Goal: Task Accomplishment & Management: Use online tool/utility

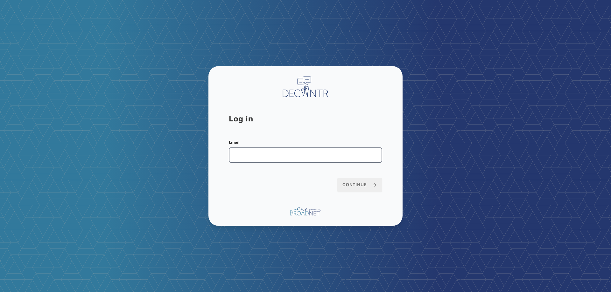
click at [334, 152] on input "Email" at bounding box center [305, 155] width 153 height 15
type input "**********"
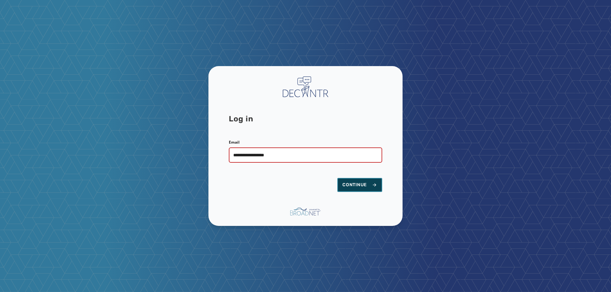
click at [351, 182] on span "Continue" at bounding box center [359, 185] width 35 height 6
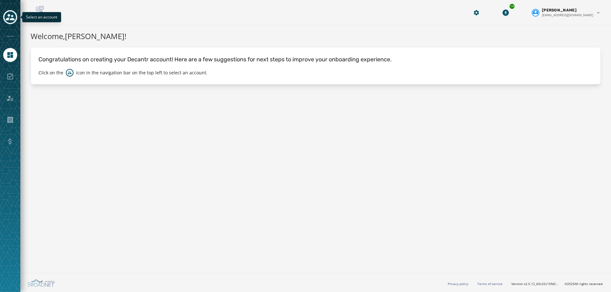
click at [7, 17] on icon "Toggle account select drawer" at bounding box center [10, 17] width 9 height 9
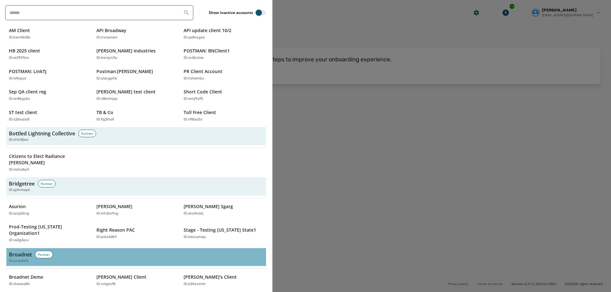
scroll to position [159, 0]
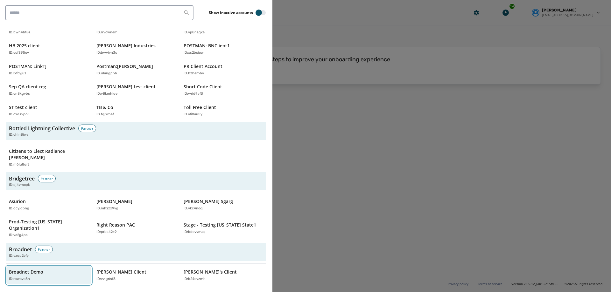
click at [37, 269] on p "Broadnet Demo" at bounding box center [26, 272] width 34 height 6
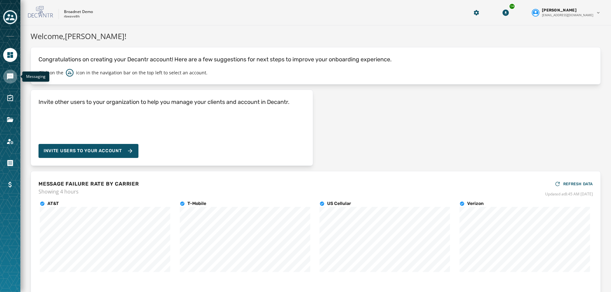
click at [4, 76] on link "Navigate to Messaging" at bounding box center [10, 77] width 14 height 14
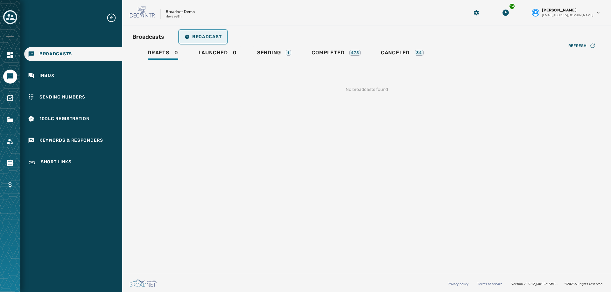
click at [210, 38] on span "Broadcast" at bounding box center [202, 36] width 37 height 5
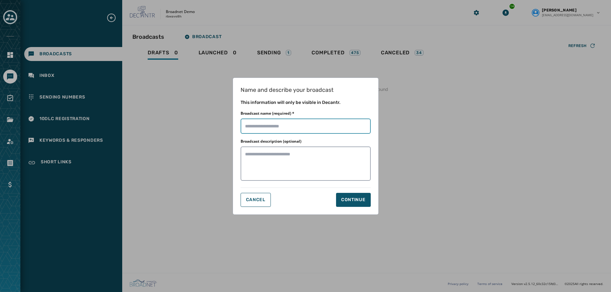
click at [302, 129] on input "Broadcast name (required) *" at bounding box center [305, 126] width 130 height 15
type input "**********"
click at [353, 196] on button "Continue" at bounding box center [353, 200] width 35 height 14
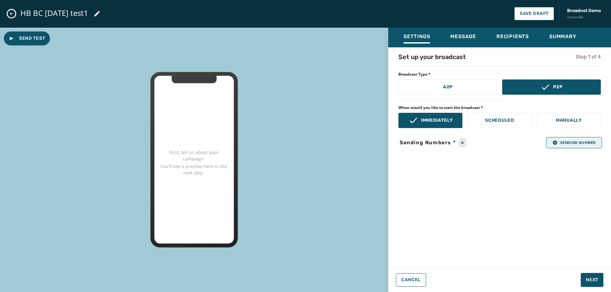
click at [571, 142] on span "Sending Number" at bounding box center [573, 142] width 43 height 5
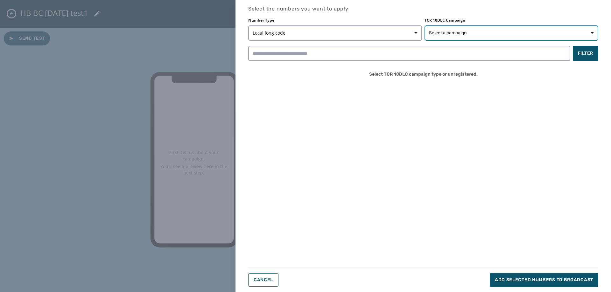
click at [437, 33] on span "Select a campaign" at bounding box center [448, 33] width 38 height 6
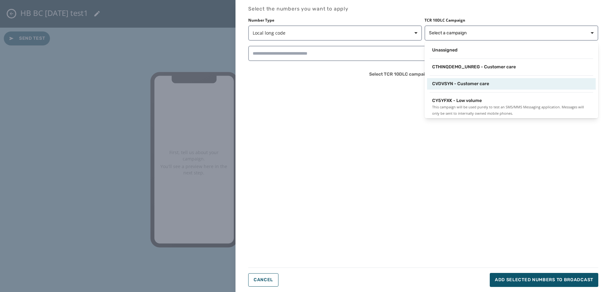
click at [444, 89] on div "CVDVSYN - Customer care" at bounding box center [511, 83] width 169 height 11
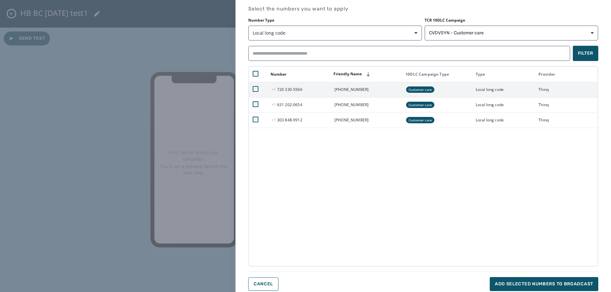
click at [255, 92] on td at bounding box center [258, 89] width 19 height 15
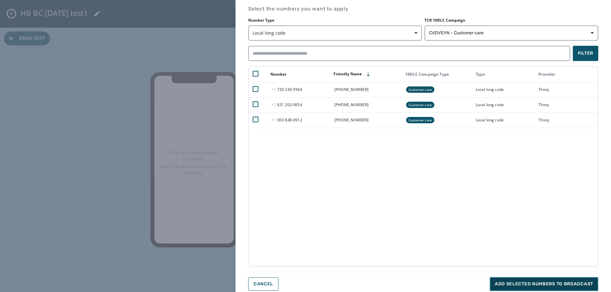
click at [539, 284] on span "Add selected numbers to broadcast" at bounding box center [544, 284] width 98 height 6
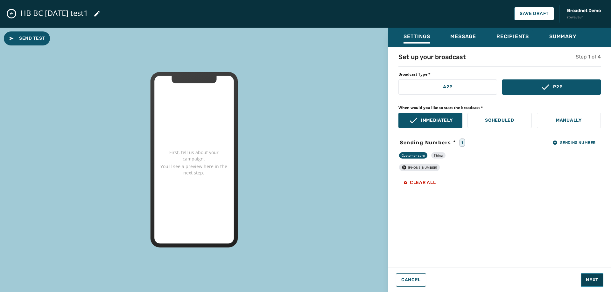
click at [596, 277] on span "Next" at bounding box center [592, 280] width 12 height 6
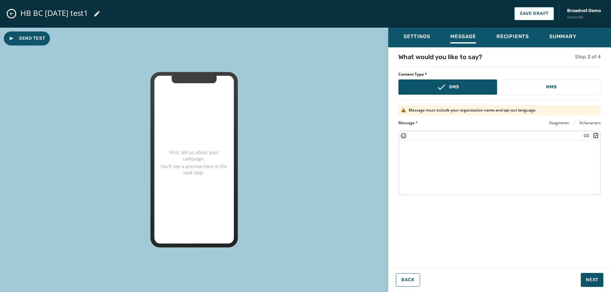
click at [509, 154] on textarea at bounding box center [499, 167] width 201 height 52
paste textarea "**********"
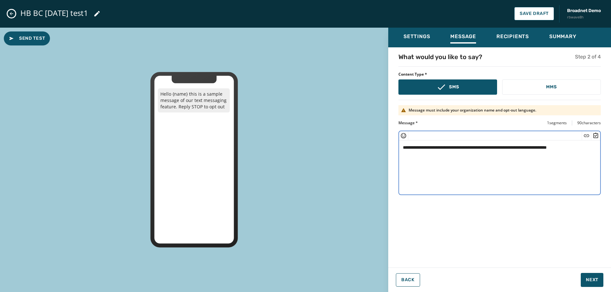
drag, startPoint x: 430, startPoint y: 148, endPoint x: 414, endPoint y: 151, distance: 16.2
click at [414, 151] on textarea "**********" at bounding box center [499, 167] width 201 height 52
click at [414, 149] on textarea "**********" at bounding box center [499, 167] width 201 height 52
click at [543, 149] on textarea "**********" at bounding box center [499, 167] width 201 height 52
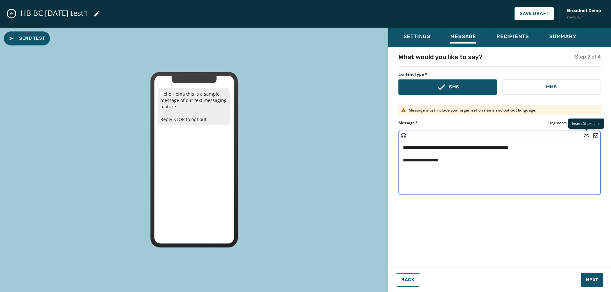
click at [586, 136] on icon "Insert Short Link" at bounding box center [586, 136] width 6 height 6
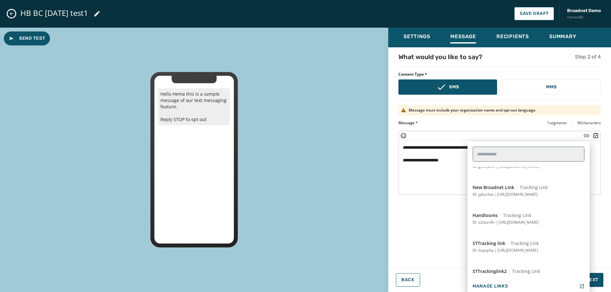
scroll to position [350, 0]
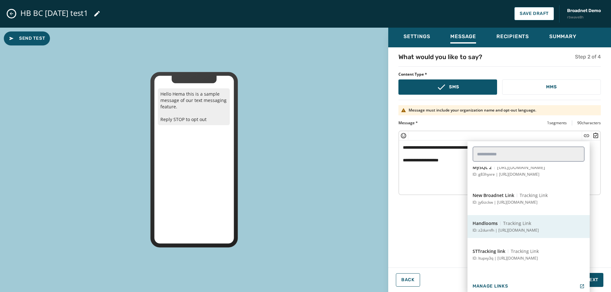
click at [526, 231] on p "ID: z2durnfh | [URL][DOMAIN_NAME]" at bounding box center [505, 230] width 66 height 5
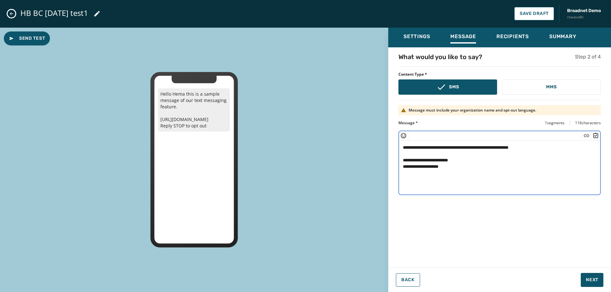
click at [468, 161] on textarea "**********" at bounding box center [499, 167] width 201 height 52
click at [597, 137] on icon "Insert Survey" at bounding box center [595, 136] width 6 height 6
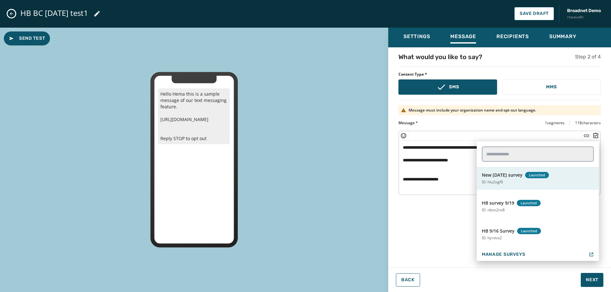
click at [535, 179] on button "New sep 26th survey Launched ID: hlu2ogf6" at bounding box center [537, 178] width 122 height 23
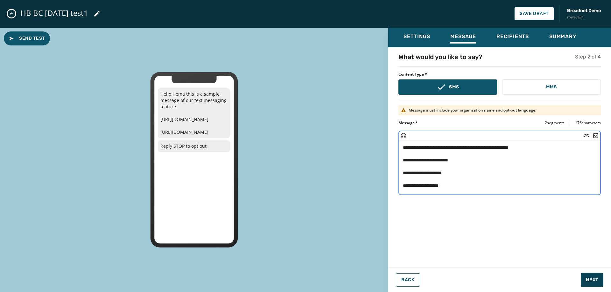
type textarea "**********"
click at [591, 284] on button "Next" at bounding box center [591, 280] width 23 height 14
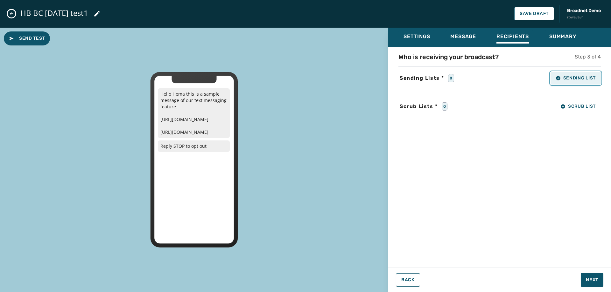
click at [571, 82] on button "Sending List" at bounding box center [575, 78] width 50 height 13
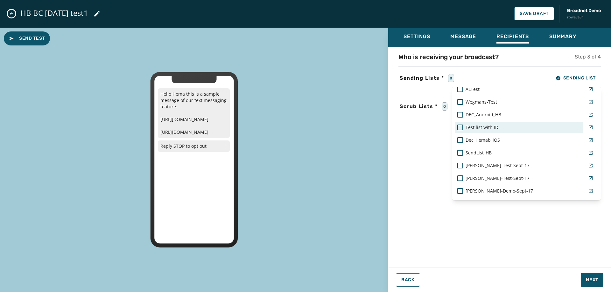
scroll to position [477, 0]
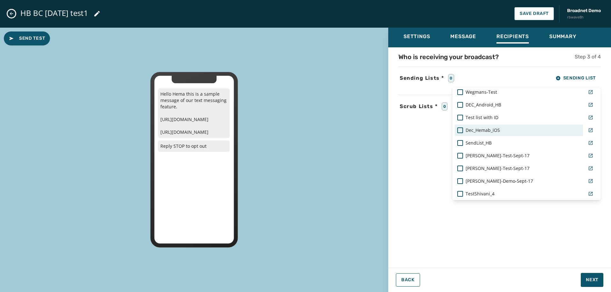
click at [499, 132] on div "Dec_Hemab_iOS" at bounding box center [518, 130] width 123 height 6
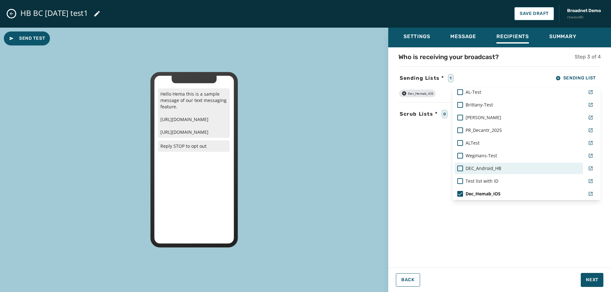
click at [509, 168] on div "DEC_Android_HB" at bounding box center [518, 168] width 123 height 6
click at [595, 282] on div "Settings Message Recipients Summary Who is receiving your broadcast? Step 3 of …" at bounding box center [499, 158] width 223 height 260
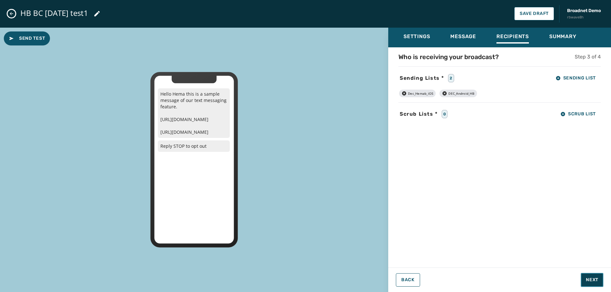
click at [595, 281] on span "Next" at bounding box center [592, 280] width 12 height 6
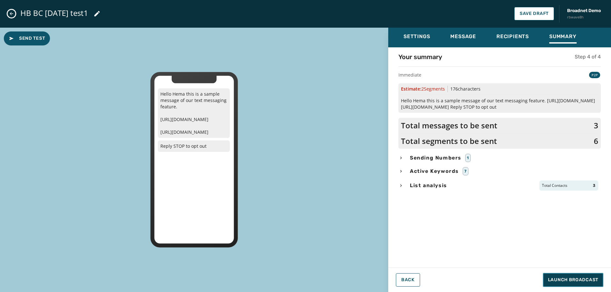
click at [595, 281] on span "Launch Broadcast" at bounding box center [573, 280] width 50 height 6
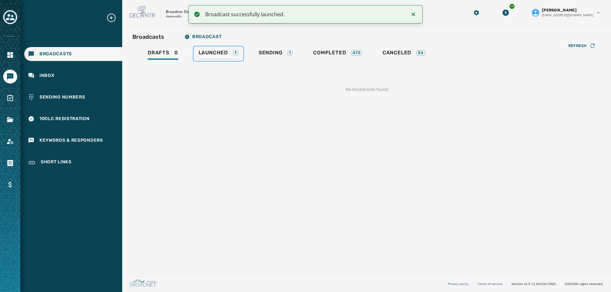
click at [213, 54] on span "Launched" at bounding box center [212, 53] width 29 height 6
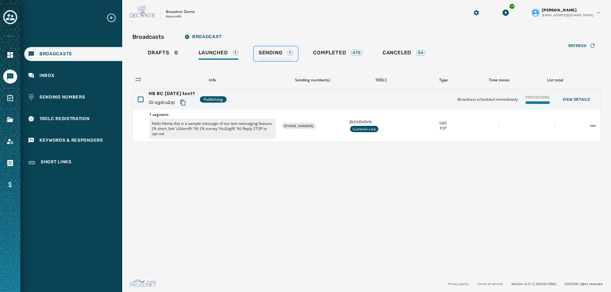
click at [275, 57] on div "Sending 1" at bounding box center [276, 55] width 34 height 10
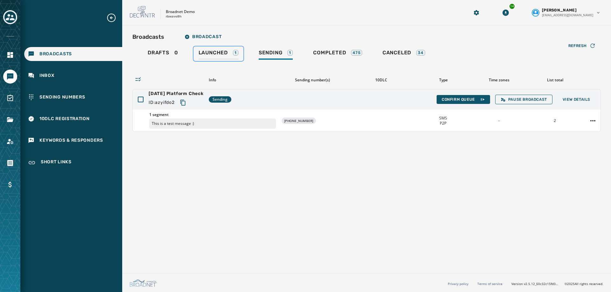
click at [220, 54] on span "Launched" at bounding box center [212, 53] width 29 height 6
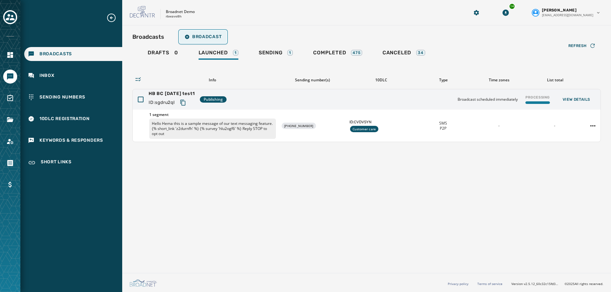
click at [207, 40] on button "Broadcast" at bounding box center [202, 37] width 47 height 13
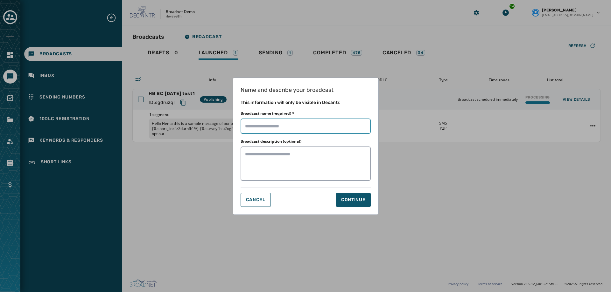
click at [280, 129] on input "Broadcast name (required) *" at bounding box center [305, 126] width 130 height 15
type input "**********"
click at [346, 202] on div "Continue" at bounding box center [353, 200] width 24 height 6
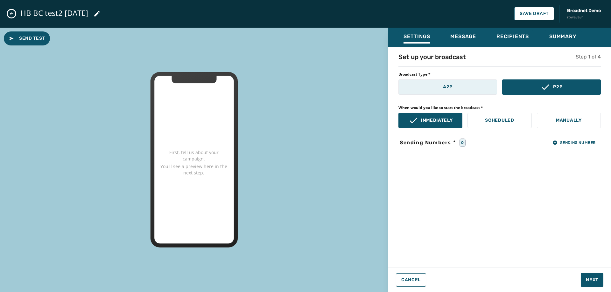
click at [462, 89] on button "A2P" at bounding box center [447, 87] width 99 height 15
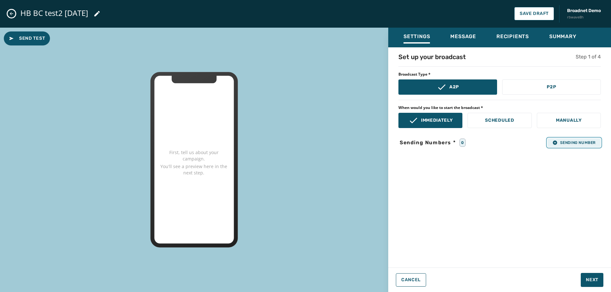
click at [555, 143] on icon "button" at bounding box center [555, 143] width 4 height 4
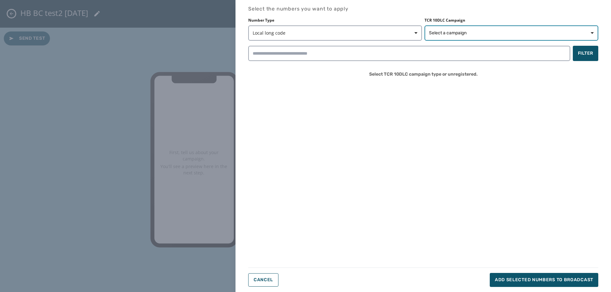
click at [447, 36] on span "Select a campaign" at bounding box center [448, 33] width 38 height 6
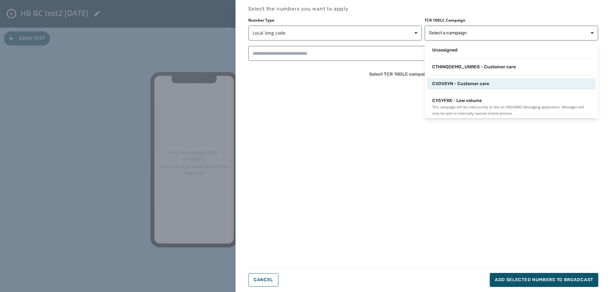
click at [465, 86] on span "CVDVSYN - Customer care" at bounding box center [460, 84] width 57 height 6
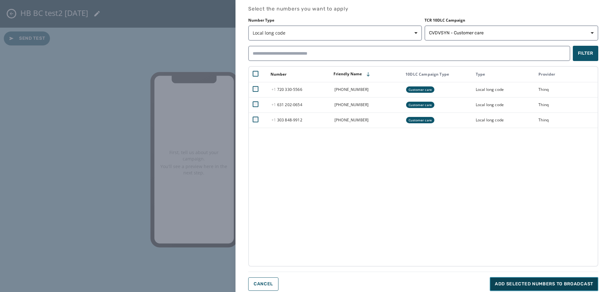
click at [556, 278] on button "Add selected numbers to broadcast" at bounding box center [544, 284] width 108 height 14
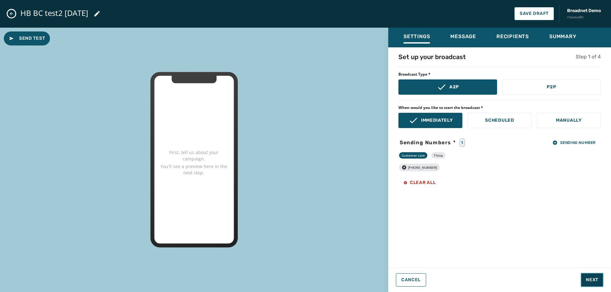
click at [591, 278] on span "Next" at bounding box center [592, 280] width 12 height 6
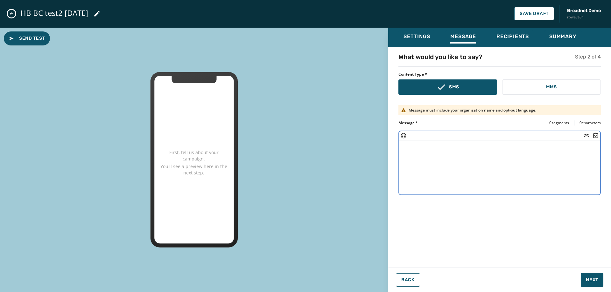
click at [487, 171] on textarea at bounding box center [499, 167] width 201 height 52
click at [496, 170] on textarea at bounding box center [499, 167] width 201 height 52
paste textarea "**********"
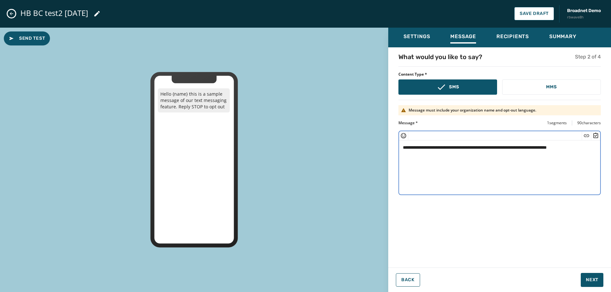
click at [546, 149] on textarea "**********" at bounding box center [499, 167] width 201 height 52
drag, startPoint x: 429, startPoint y: 147, endPoint x: 413, endPoint y: 144, distance: 16.2
click at [413, 144] on textarea "**********" at bounding box center [499, 167] width 201 height 52
click at [412, 145] on textarea "**********" at bounding box center [499, 167] width 201 height 52
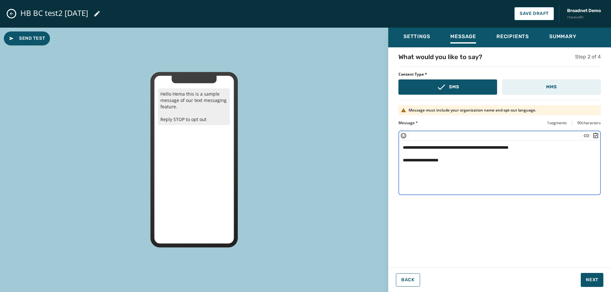
type textarea "**********"
click at [553, 89] on p "MMS" at bounding box center [551, 87] width 10 height 6
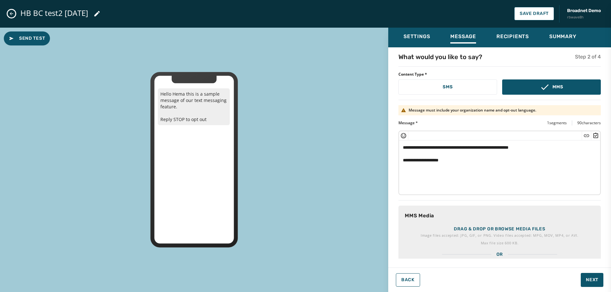
click at [533, 233] on p "Image files accepted: JPG, GIF, or PNG. Video files accepted: MPG, MOV, MP4, or…" at bounding box center [500, 236] width 158 height 6
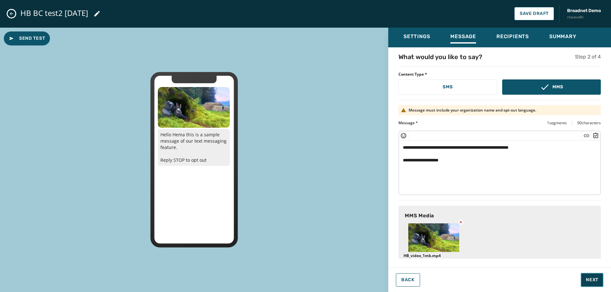
click at [587, 279] on span "Next" at bounding box center [592, 280] width 12 height 6
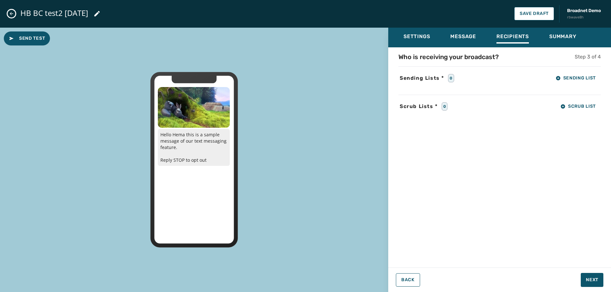
click at [580, 86] on div "Who is receiving your broadcast? Step 3 of 4 Sending Lists * 0 Sending List Scr…" at bounding box center [499, 155] width 223 height 206
click at [575, 83] on button "Sending List" at bounding box center [575, 78] width 50 height 13
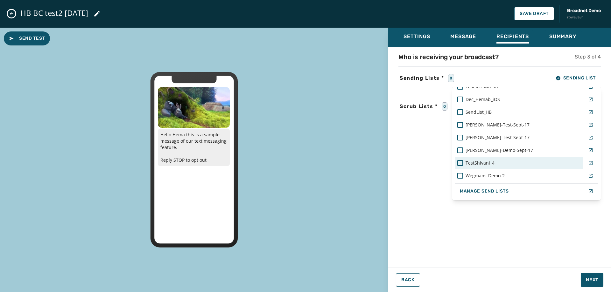
scroll to position [444, 0]
click at [492, 163] on span "Dec_Hemab_iOS" at bounding box center [482, 163] width 34 height 6
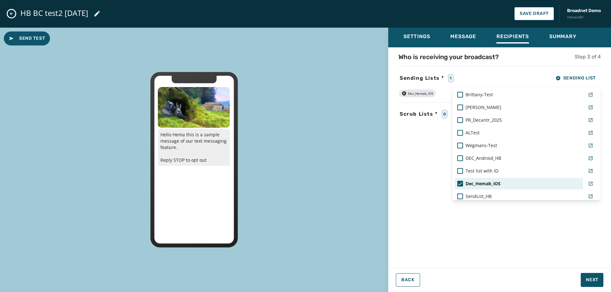
scroll to position [413, 0]
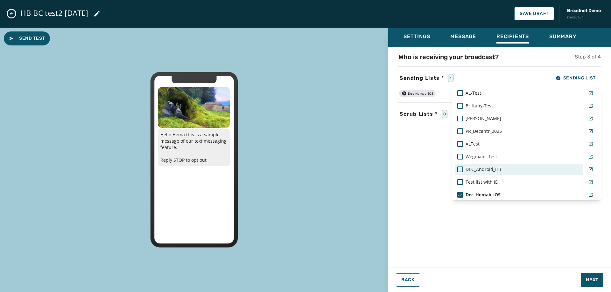
click at [492, 170] on span "DEC_Android_HB" at bounding box center [483, 169] width 36 height 6
click at [594, 282] on div "Settings Message Recipients Summary Who is receiving your broadcast? Step 3 of …" at bounding box center [499, 158] width 223 height 260
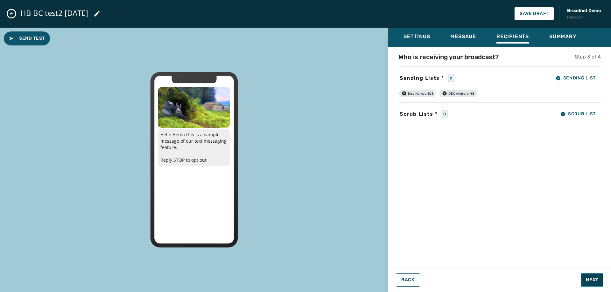
click at [594, 282] on span "Next" at bounding box center [592, 280] width 12 height 6
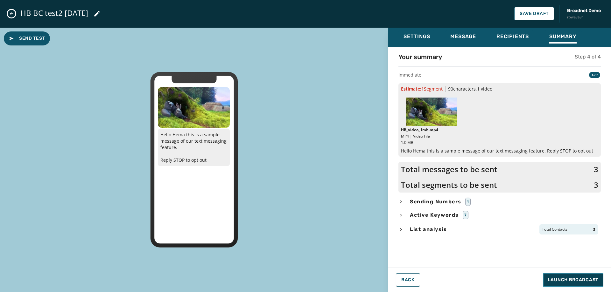
click at [594, 282] on span "Launch Broadcast" at bounding box center [573, 280] width 50 height 6
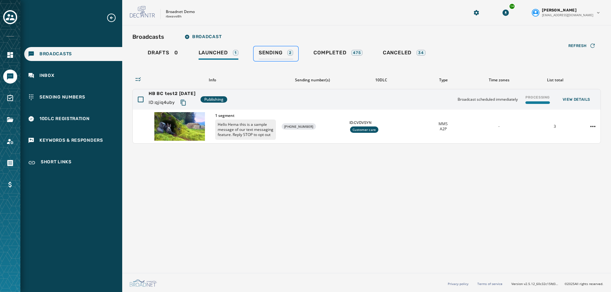
click at [283, 57] on div "Sending 2" at bounding box center [276, 55] width 34 height 10
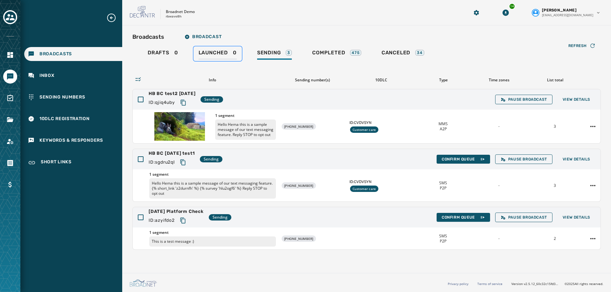
click at [201, 51] on span "Launched" at bounding box center [212, 53] width 29 height 6
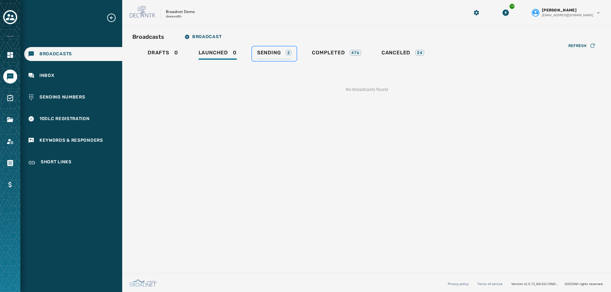
click at [267, 52] on span "Sending" at bounding box center [269, 53] width 24 height 6
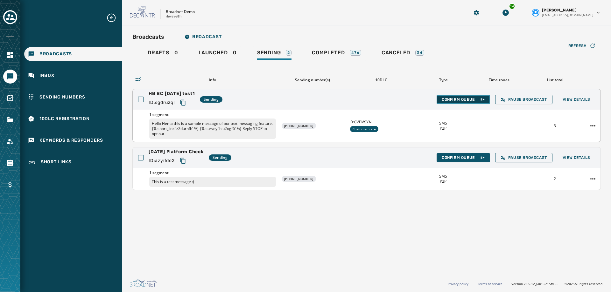
click at [464, 98] on span "Confirm Queue" at bounding box center [462, 99] width 43 height 5
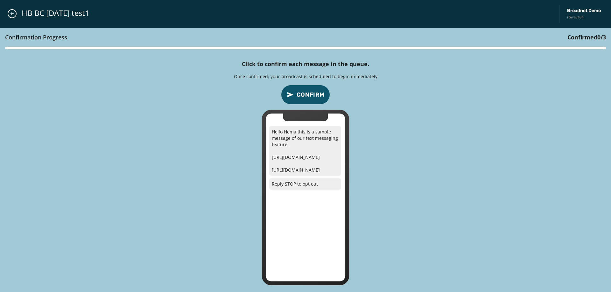
click at [315, 96] on span "Confirm" at bounding box center [310, 94] width 28 height 9
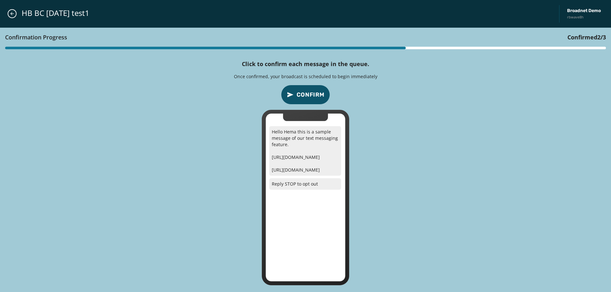
click at [315, 96] on span "Confirm" at bounding box center [310, 94] width 28 height 9
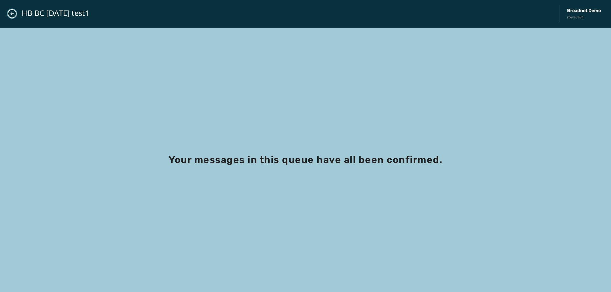
click at [13, 17] on button "Close admin drawer" at bounding box center [12, 13] width 9 height 9
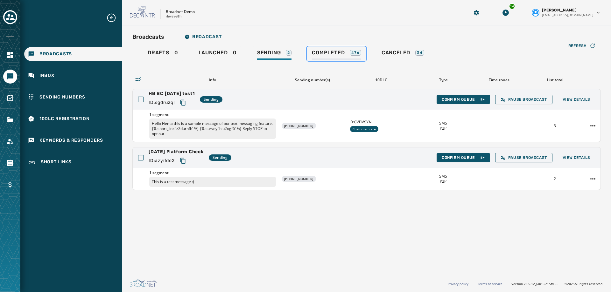
click at [333, 53] on span "Completed" at bounding box center [328, 53] width 33 height 6
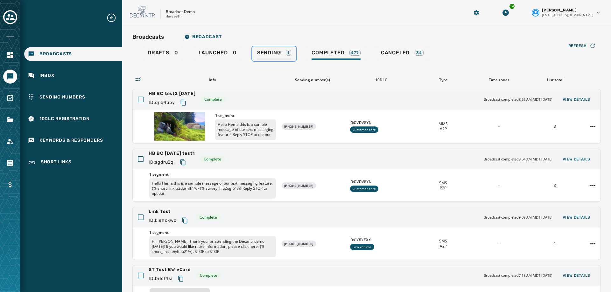
click at [286, 54] on div "Sending 1" at bounding box center [274, 55] width 34 height 10
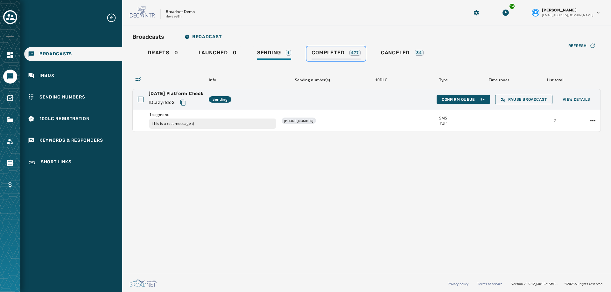
click at [321, 52] on span "Completed" at bounding box center [327, 53] width 33 height 6
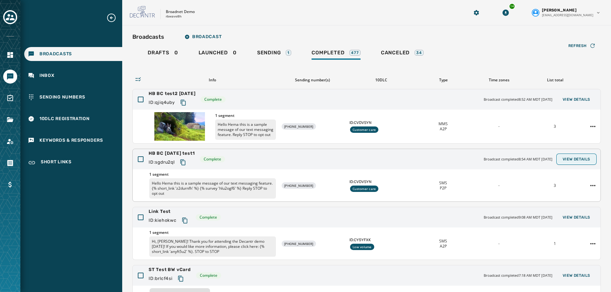
click at [570, 156] on button "View Details" at bounding box center [576, 159] width 38 height 9
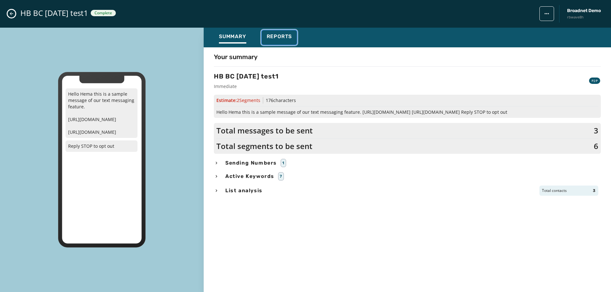
click at [283, 38] on span "Reports" at bounding box center [279, 36] width 25 height 6
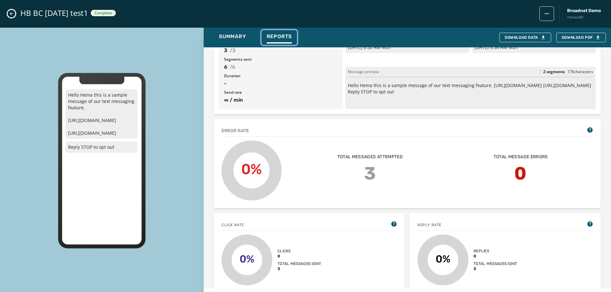
scroll to position [159, 0]
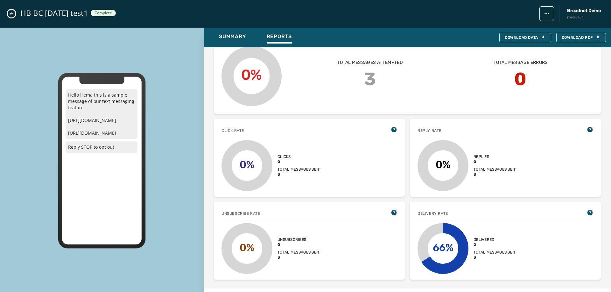
click at [10, 16] on button "Close admin drawer" at bounding box center [12, 14] width 8 height 8
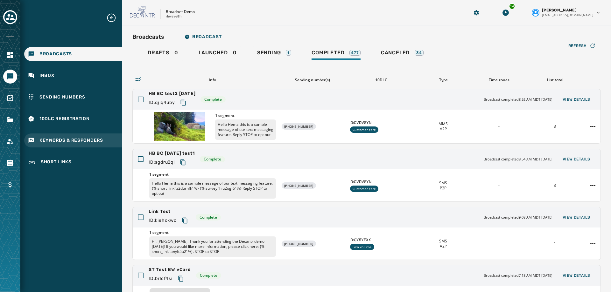
click at [52, 138] on span "Keywords & Responders" at bounding box center [71, 140] width 64 height 6
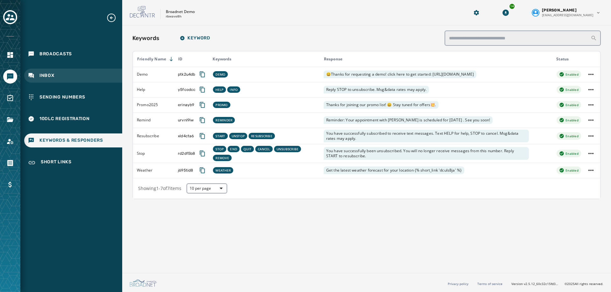
click at [42, 74] on span "Inbox" at bounding box center [46, 76] width 15 height 6
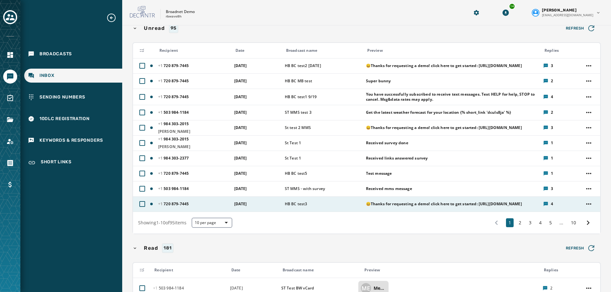
scroll to position [64, 0]
click at [419, 202] on span "😀Thanks for requesting a demo! click here to get started: [URL][DOMAIN_NAME]" at bounding box center [452, 203] width 173 height 5
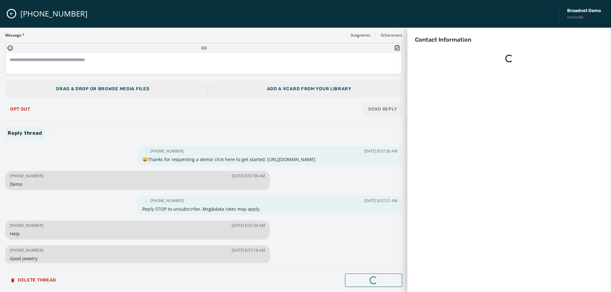
scroll to position [0, 0]
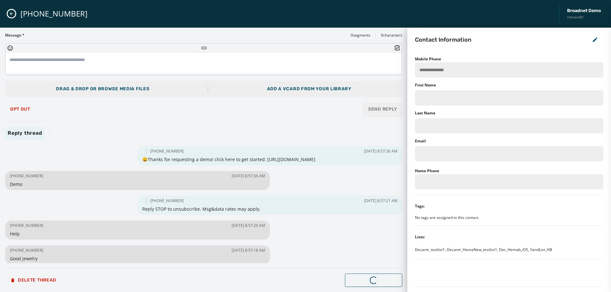
click at [290, 92] on div "Add a vCard from your library" at bounding box center [309, 89] width 84 height 6
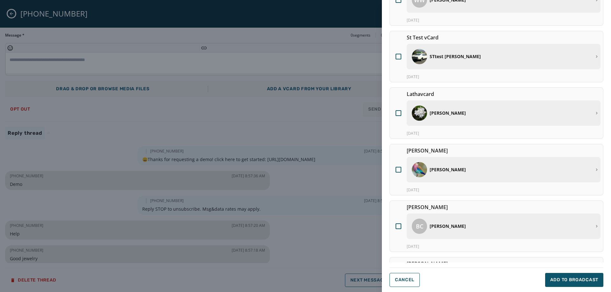
scroll to position [127, 0]
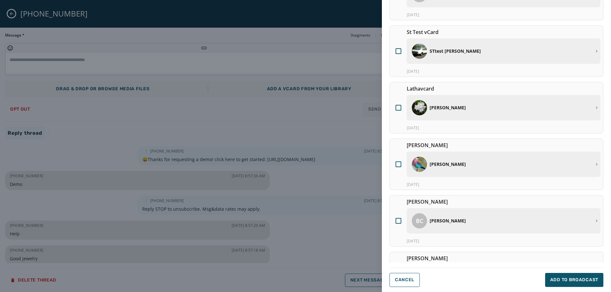
click at [483, 110] on p "[PERSON_NAME]" at bounding box center [510, 108] width 162 height 6
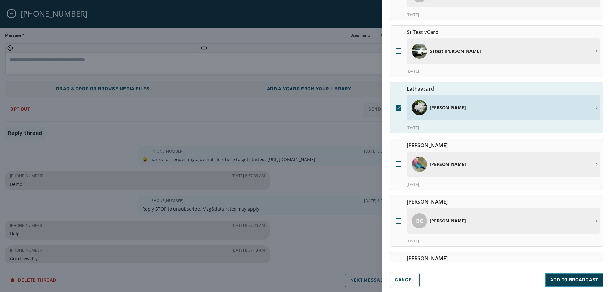
click at [557, 281] on span "Add to Broadcast" at bounding box center [574, 280] width 48 height 6
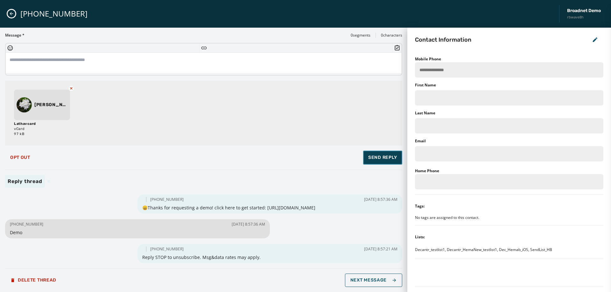
click at [380, 158] on span "Send Reply" at bounding box center [382, 158] width 29 height 6
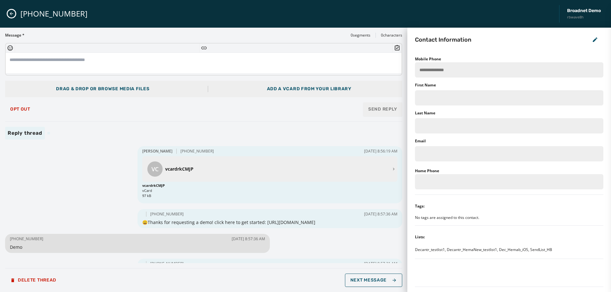
click at [10, 12] on icon "Close admin drawer" at bounding box center [11, 13] width 5 height 5
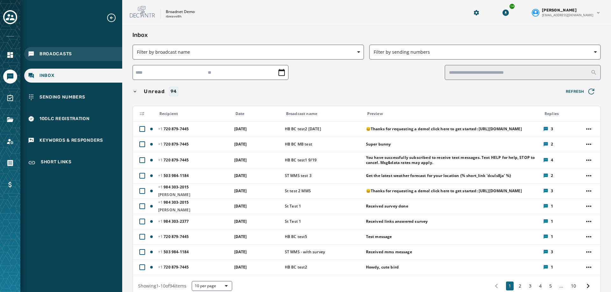
click at [49, 50] on div "Broadcasts" at bounding box center [73, 54] width 98 height 14
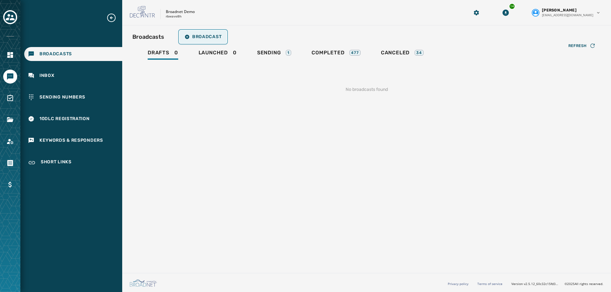
click at [198, 42] on button "Broadcast" at bounding box center [202, 37] width 47 height 13
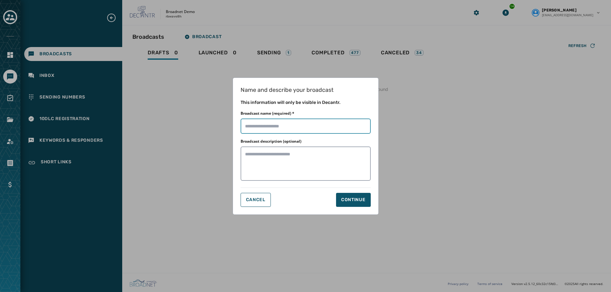
click at [273, 122] on input "Broadcast name (required) *" at bounding box center [305, 126] width 130 height 15
click at [341, 56] on div "Name and describe your broadcast This information will only be visible in Decan…" at bounding box center [305, 146] width 611 height 292
click at [243, 203] on button "Cancel" at bounding box center [255, 200] width 30 height 14
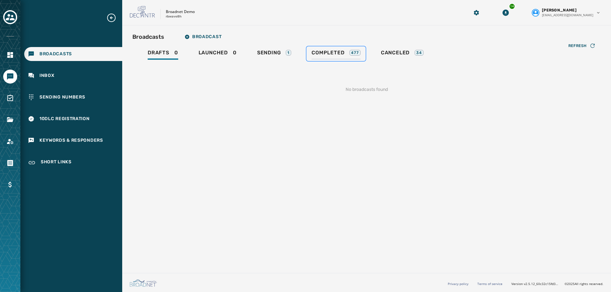
click at [335, 50] on span "Completed" at bounding box center [327, 53] width 33 height 6
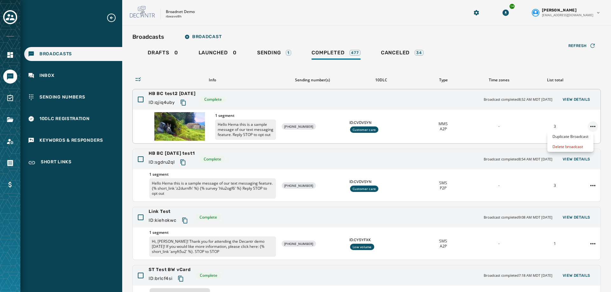
click at [591, 125] on html "Broadcasts Inbox Sending Numbers 10DLC Registration Keywords & Responders Short…" at bounding box center [305, 146] width 611 height 292
click at [578, 137] on div "Duplicate Broadcast" at bounding box center [570, 137] width 46 height 10
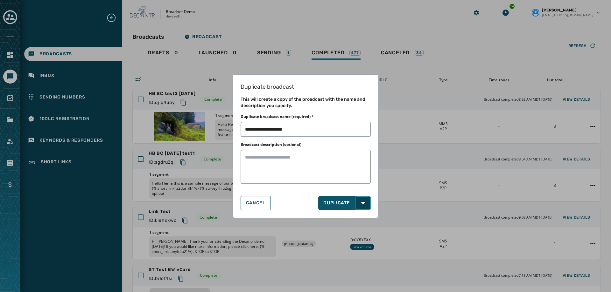
click at [364, 207] on button "Open options" at bounding box center [362, 203] width 15 height 14
click at [358, 219] on span "DUPLICATE & EDIT" at bounding box center [344, 217] width 43 height 6
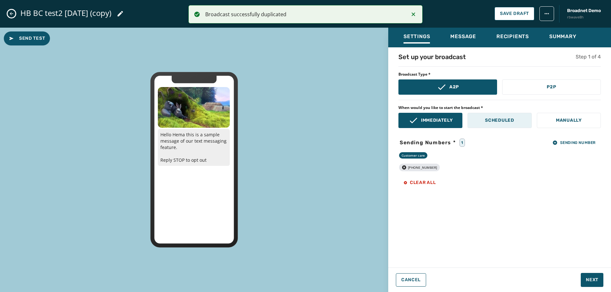
click at [511, 118] on p "Scheduled" at bounding box center [499, 120] width 29 height 6
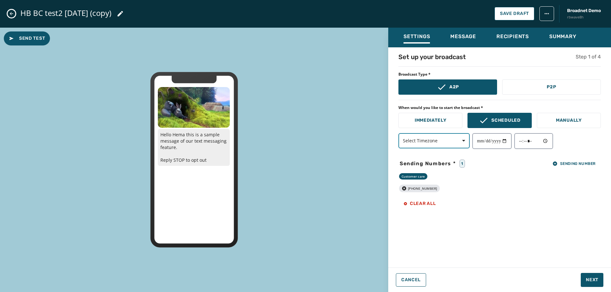
click at [467, 142] on span "button" at bounding box center [461, 141] width 15 height 13
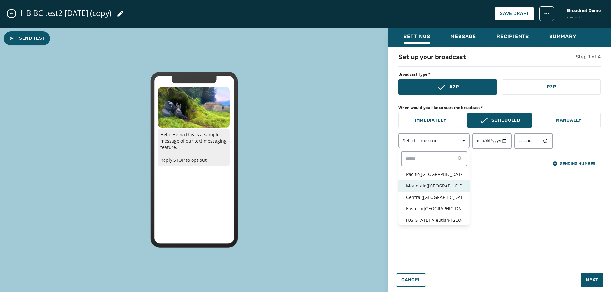
click at [442, 188] on p "Mountain ( [GEOGRAPHIC_DATA] / [GEOGRAPHIC_DATA] )" at bounding box center [434, 186] width 56 height 6
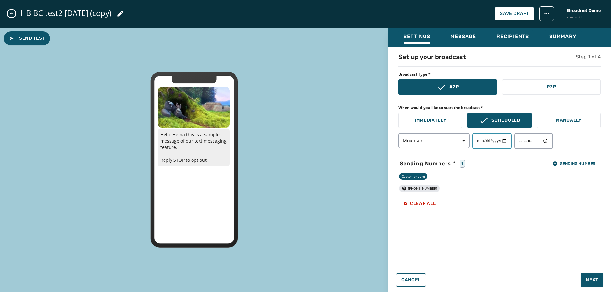
click at [511, 140] on input "date" at bounding box center [491, 141] width 39 height 16
type input "**********"
click at [551, 141] on input "time" at bounding box center [533, 141] width 39 height 16
type input "*****"
click at [479, 224] on div "**********" at bounding box center [499, 155] width 223 height 206
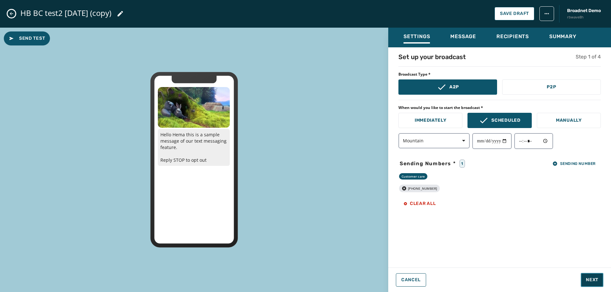
click at [591, 279] on span "Next" at bounding box center [592, 280] width 12 height 6
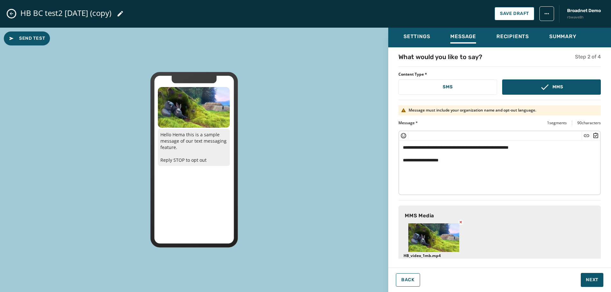
click at [460, 223] on icon at bounding box center [460, 222] width 5 height 5
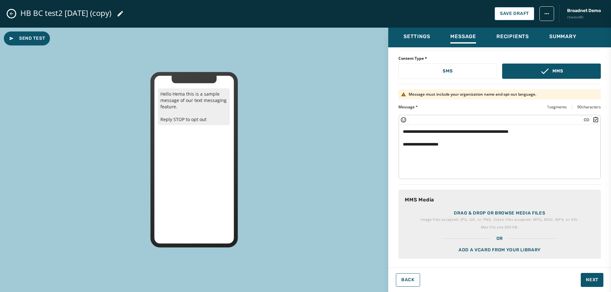
scroll to position [31, 0]
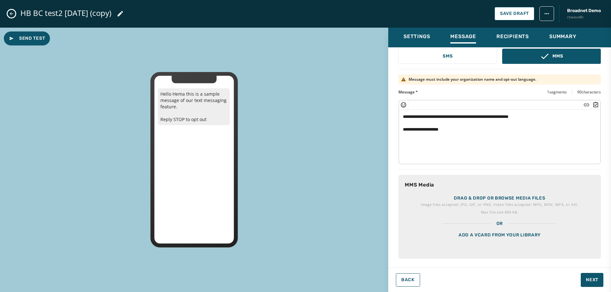
click at [489, 236] on div "Add a vCard from your library" at bounding box center [499, 243] width 202 height 32
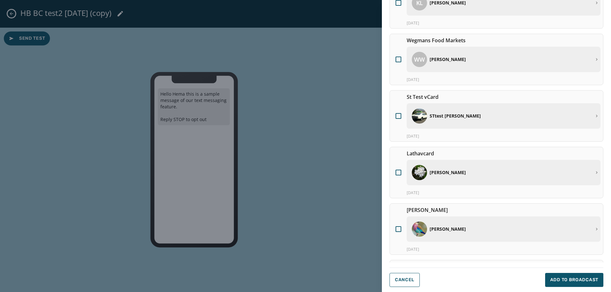
scroll to position [64, 0]
click at [459, 175] on div "[PERSON_NAME]" at bounding box center [502, 171] width 180 height 15
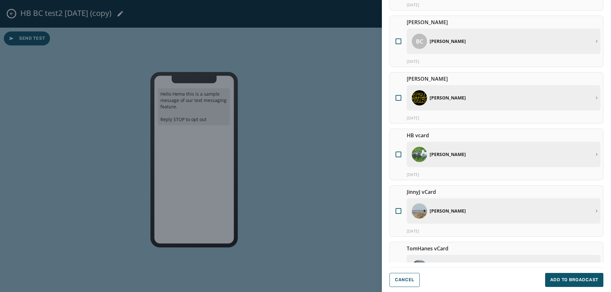
scroll to position [318, 0]
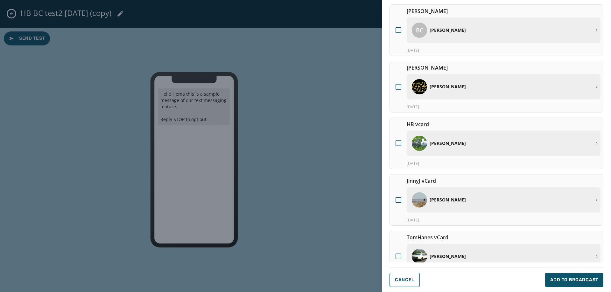
click at [461, 149] on div "[PERSON_NAME]" at bounding box center [502, 143] width 180 height 15
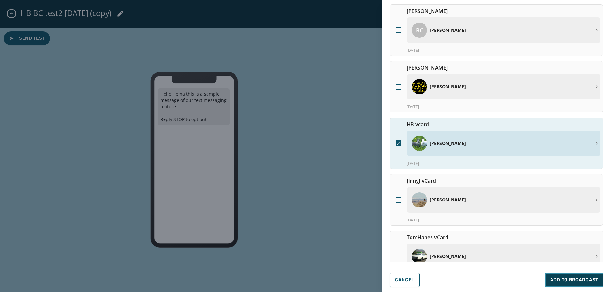
click at [556, 276] on button "Add to Broadcast" at bounding box center [574, 280] width 58 height 14
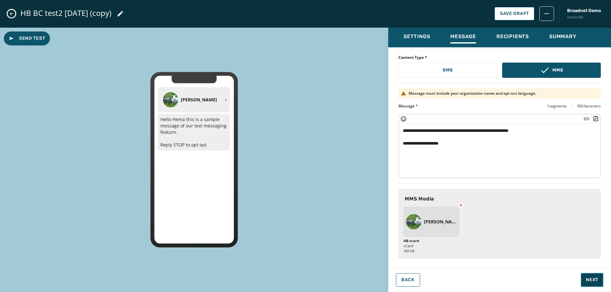
click at [590, 278] on span "Next" at bounding box center [592, 280] width 12 height 6
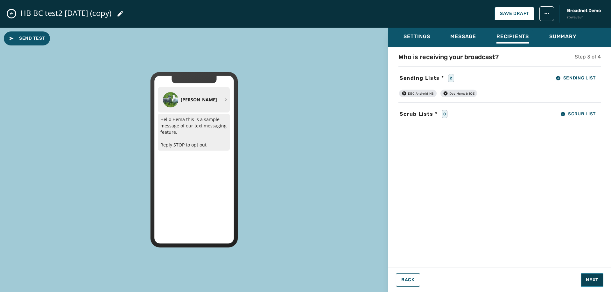
click at [591, 277] on span "Next" at bounding box center [592, 280] width 12 height 6
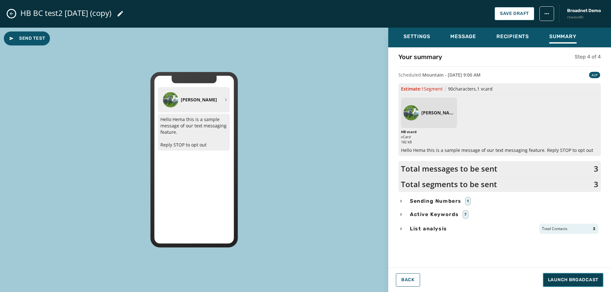
click at [591, 278] on span "Launch Broadcast" at bounding box center [573, 280] width 50 height 6
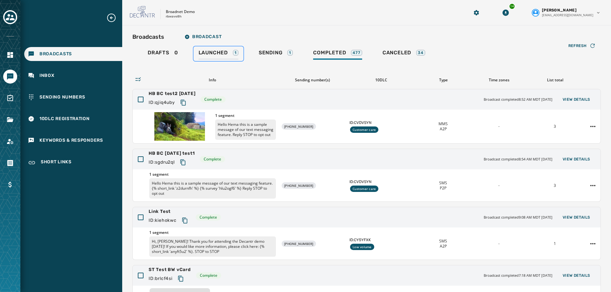
click at [226, 57] on div "Launched 1" at bounding box center [218, 55] width 40 height 10
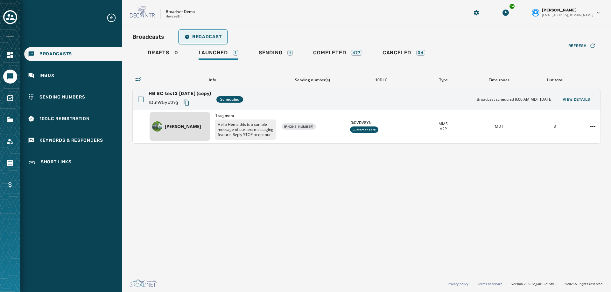
drag, startPoint x: 198, startPoint y: 36, endPoint x: 199, endPoint y: 42, distance: 6.3
click at [199, 42] on button "Broadcast" at bounding box center [202, 37] width 47 height 13
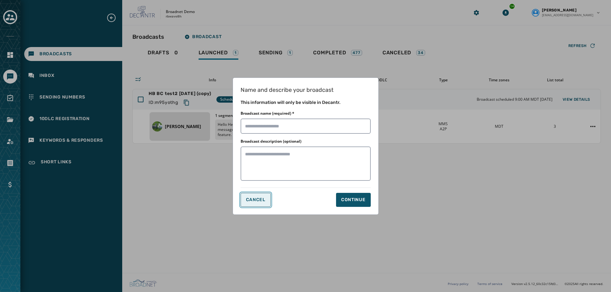
click at [252, 204] on button "Cancel" at bounding box center [255, 200] width 30 height 14
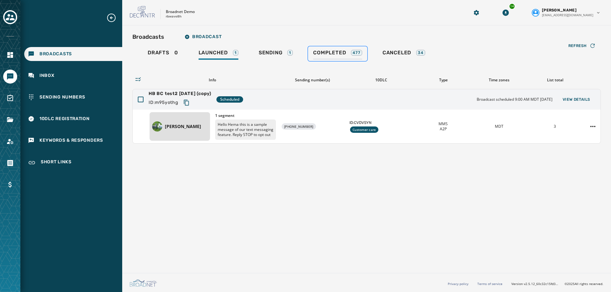
click at [328, 50] on span "Completed" at bounding box center [329, 53] width 33 height 6
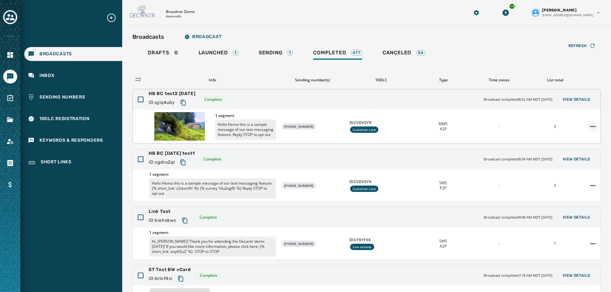
click at [588, 126] on html "Broadcasts Inbox Sending Numbers 10DLC Registration Keywords & Responders Short…" at bounding box center [305, 146] width 611 height 292
click at [578, 138] on div "Duplicate Broadcast" at bounding box center [570, 137] width 46 height 10
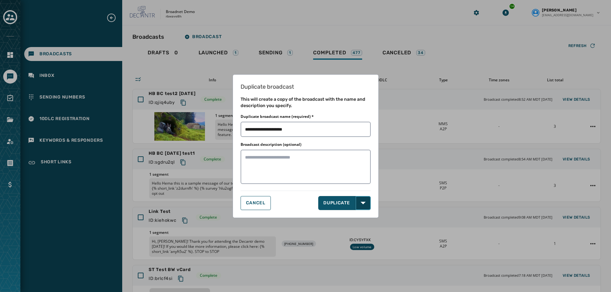
click at [362, 204] on icon "button" at bounding box center [362, 203] width 5 height 5
click at [358, 219] on span "DUPLICATE & EDIT" at bounding box center [344, 217] width 43 height 6
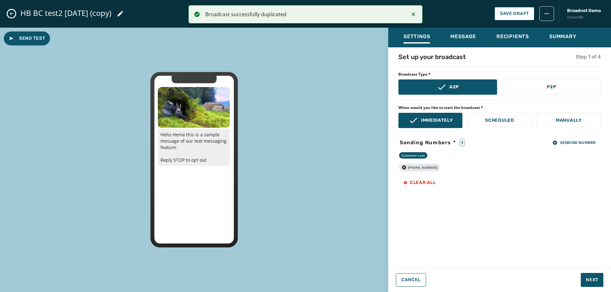
click at [116, 13] on icon at bounding box center [120, 14] width 8 height 8
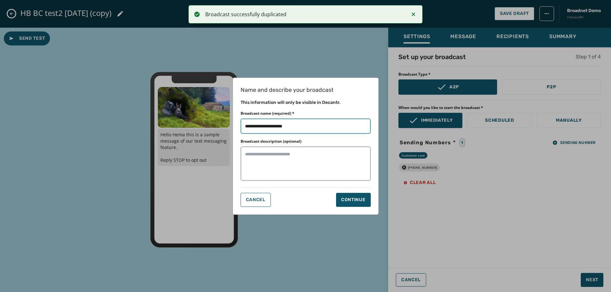
drag, startPoint x: 259, startPoint y: 126, endPoint x: 364, endPoint y: 131, distance: 104.8
click at [364, 131] on input "Broadcast name (required) *" at bounding box center [305, 126] width 130 height 15
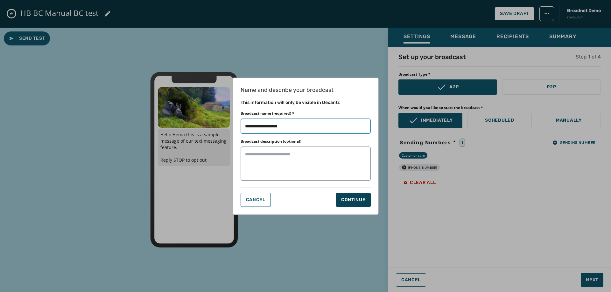
type input "**********"
click at [363, 200] on div "Continue" at bounding box center [353, 200] width 24 height 6
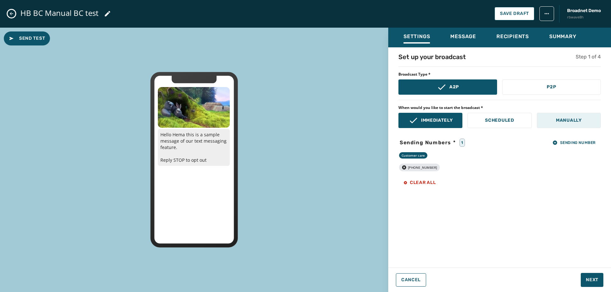
click at [567, 120] on p "Manually" at bounding box center [569, 120] width 26 height 6
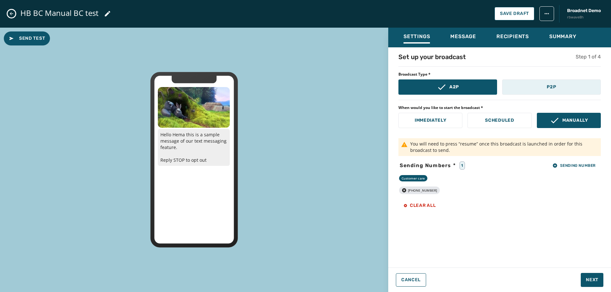
click at [540, 90] on button "P2P" at bounding box center [551, 87] width 99 height 15
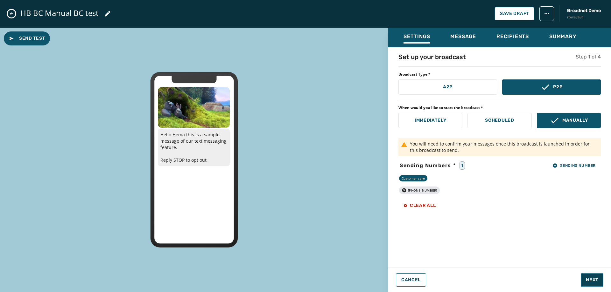
click at [584, 279] on button "Next" at bounding box center [591, 280] width 23 height 14
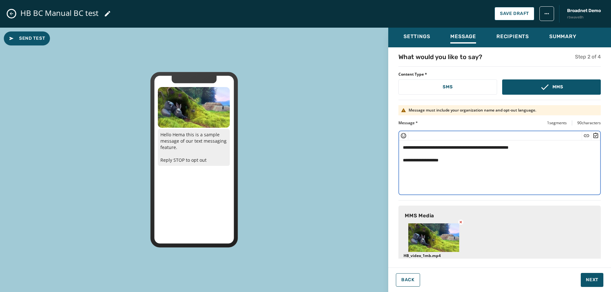
click at [547, 145] on textarea "**********" at bounding box center [497, 167] width 196 height 52
click at [583, 137] on icon "Insert Short Link" at bounding box center [586, 136] width 6 height 6
click at [432, 159] on textarea "**********" at bounding box center [497, 167] width 196 height 52
click at [583, 136] on icon "Insert Short Link" at bounding box center [586, 136] width 6 height 6
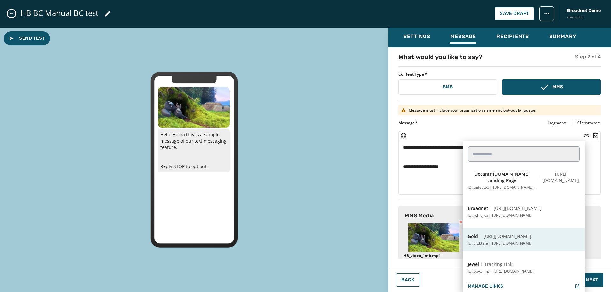
scroll to position [127, 0]
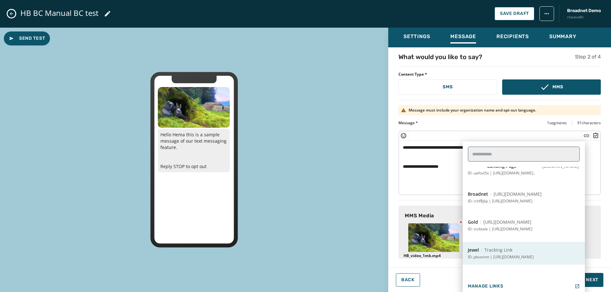
click at [499, 250] on span "Tracking Link" at bounding box center [498, 250] width 28 height 6
type textarea "**********"
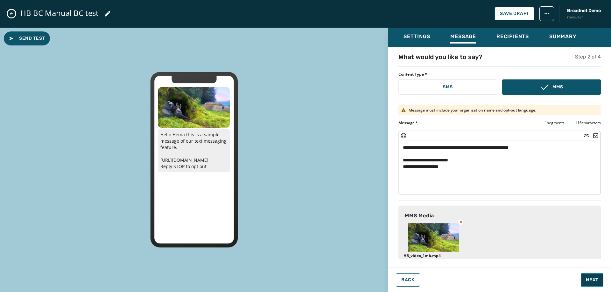
click at [593, 281] on span "Next" at bounding box center [592, 280] width 12 height 6
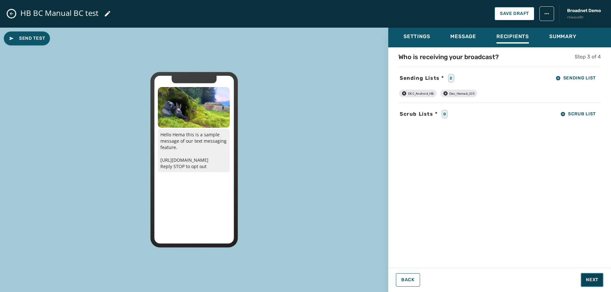
click at [593, 281] on span "Next" at bounding box center [592, 280] width 12 height 6
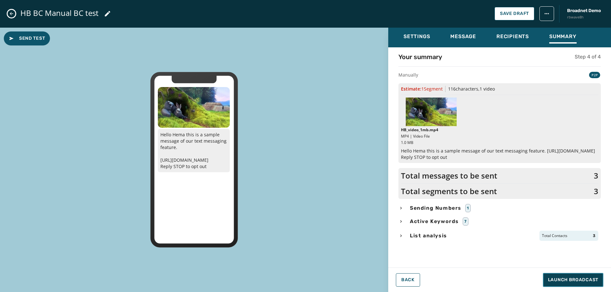
click at [593, 281] on span "Launch Broadcast" at bounding box center [573, 280] width 50 height 6
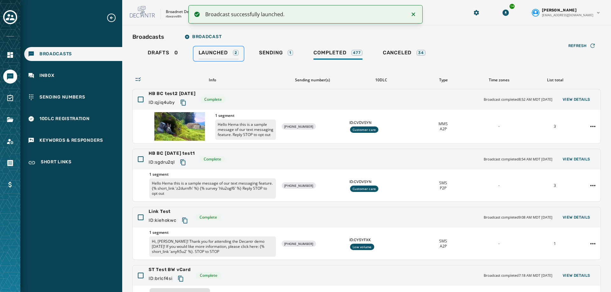
click at [211, 58] on div "Launched 2" at bounding box center [218, 55] width 40 height 10
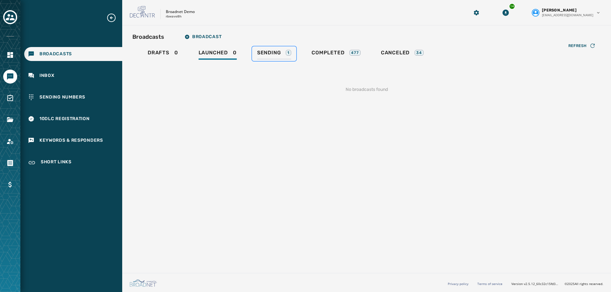
click at [262, 53] on span "Sending" at bounding box center [269, 53] width 24 height 6
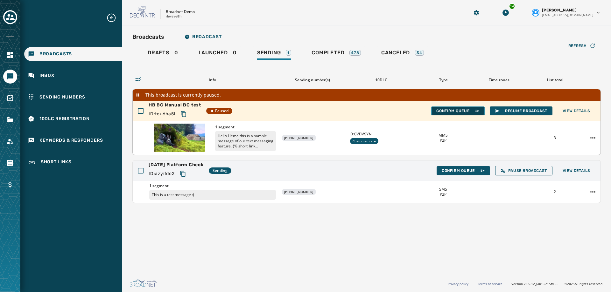
click at [447, 110] on span "Confirm Queue" at bounding box center [457, 110] width 43 height 5
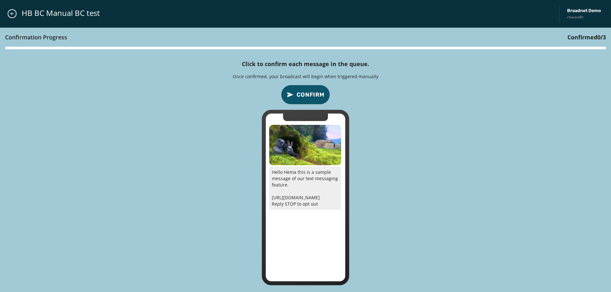
click at [302, 93] on span "Confirm" at bounding box center [310, 94] width 28 height 9
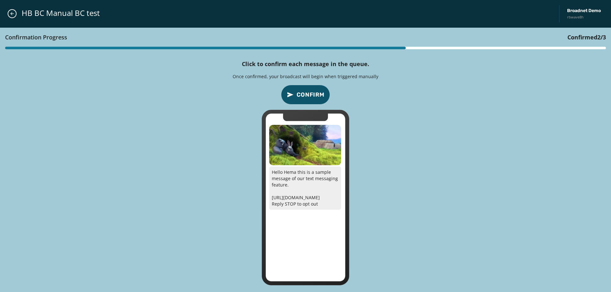
click at [302, 93] on span "Confirm" at bounding box center [310, 94] width 28 height 9
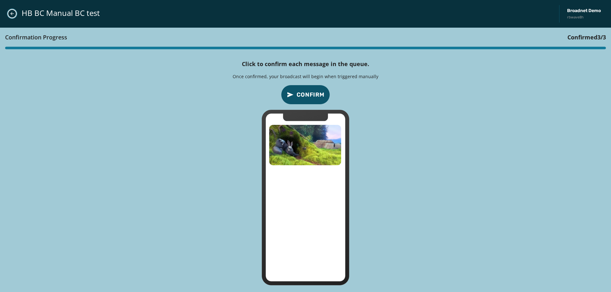
click at [11, 11] on icon "Close admin drawer" at bounding box center [12, 13] width 5 height 5
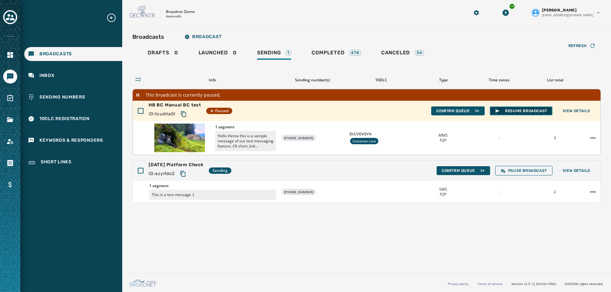
click at [508, 111] on span "Resume Broadcast" at bounding box center [521, 110] width 52 height 5
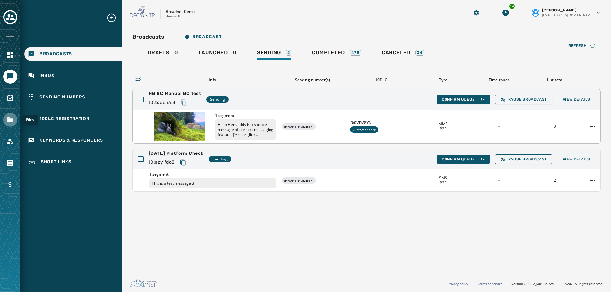
click at [11, 124] on link "Navigate to Files" at bounding box center [10, 120] width 14 height 14
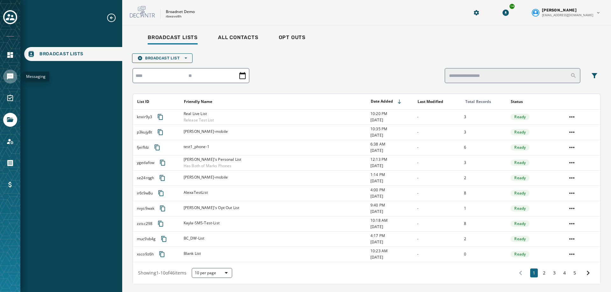
click at [10, 76] on icon "Navigate to Messaging" at bounding box center [10, 76] width 6 height 6
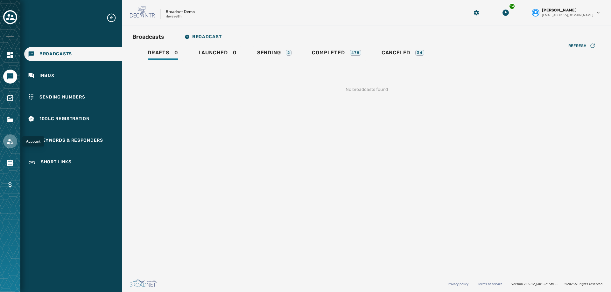
click at [9, 141] on icon "Navigate to Account" at bounding box center [10, 141] width 6 height 5
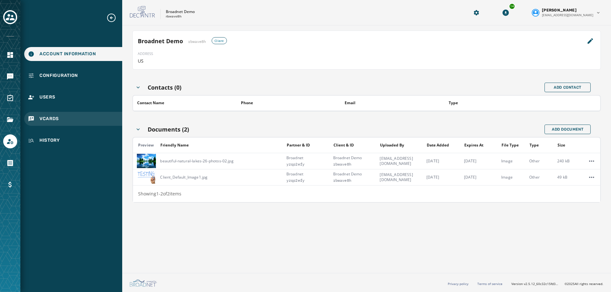
click at [51, 120] on span "vCards" at bounding box center [48, 119] width 19 height 6
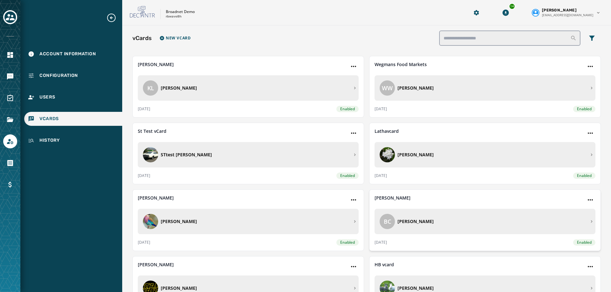
scroll to position [32, 0]
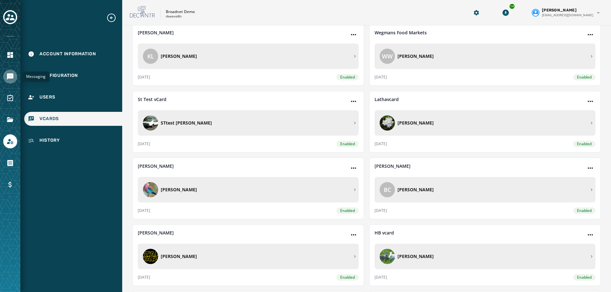
click at [12, 76] on icon "Navigate to Messaging" at bounding box center [10, 76] width 6 height 6
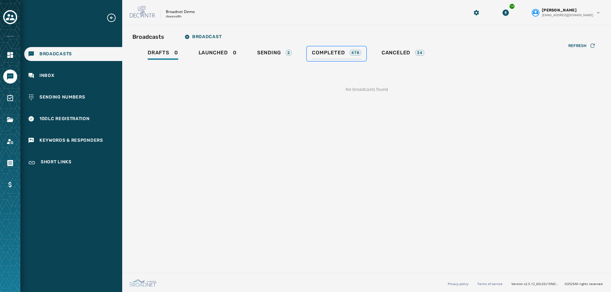
click at [334, 56] on div "Completed 478" at bounding box center [336, 55] width 49 height 10
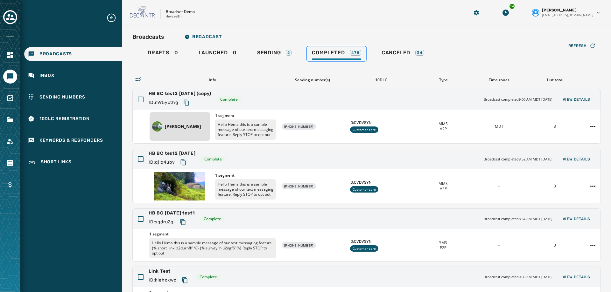
click at [339, 53] on span "Completed" at bounding box center [328, 53] width 33 height 6
click at [259, 52] on span "Sending" at bounding box center [269, 53] width 24 height 6
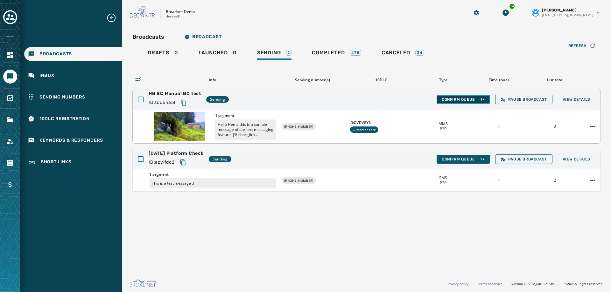
click at [457, 101] on span "Confirm Queue" at bounding box center [462, 99] width 43 height 5
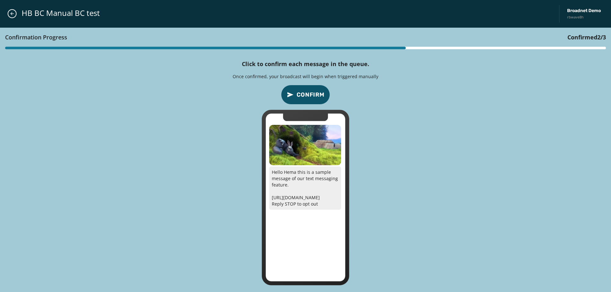
click at [298, 100] on button "Confirm" at bounding box center [305, 95] width 49 height 20
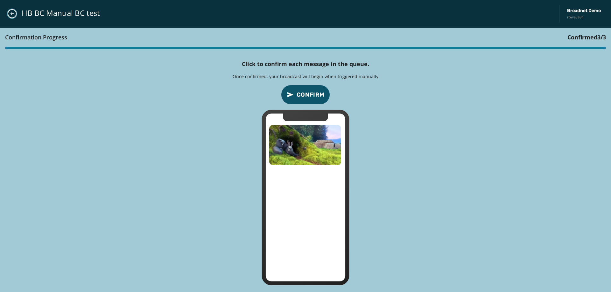
click at [11, 12] on icon "Close admin drawer" at bounding box center [12, 13] width 5 height 5
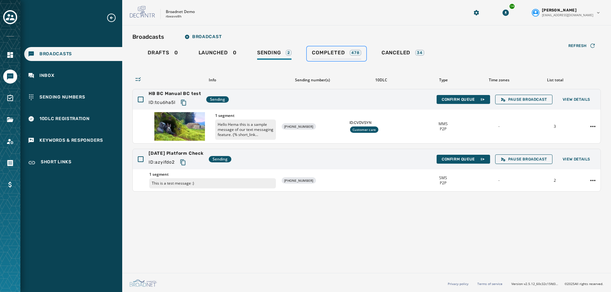
click at [331, 56] on span "Completed" at bounding box center [328, 53] width 33 height 6
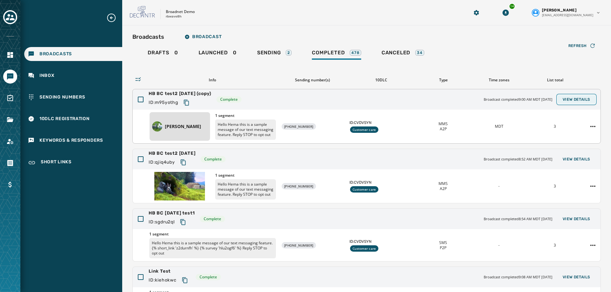
click at [567, 102] on span "View Details" at bounding box center [576, 99] width 28 height 5
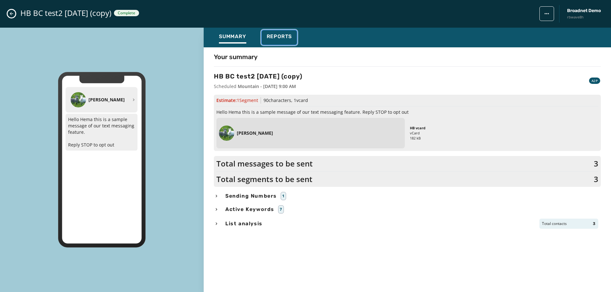
click at [287, 42] on div "Reports" at bounding box center [279, 38] width 25 height 10
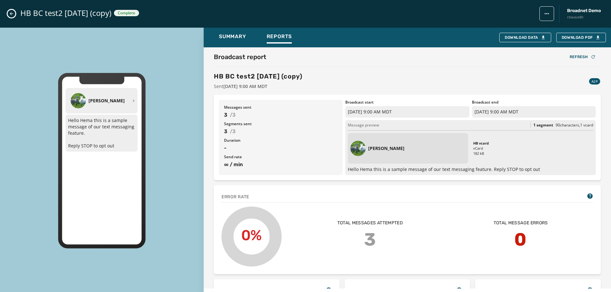
click at [8, 14] on button "Close admin drawer" at bounding box center [12, 14] width 8 height 8
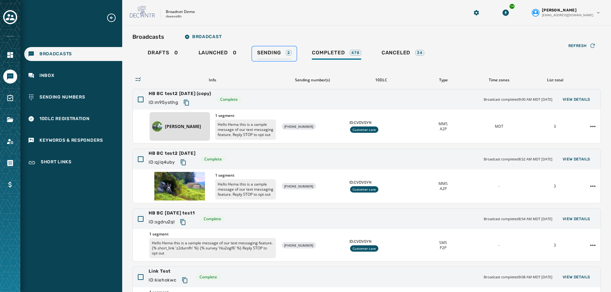
click at [263, 54] on span "Sending" at bounding box center [269, 53] width 24 height 6
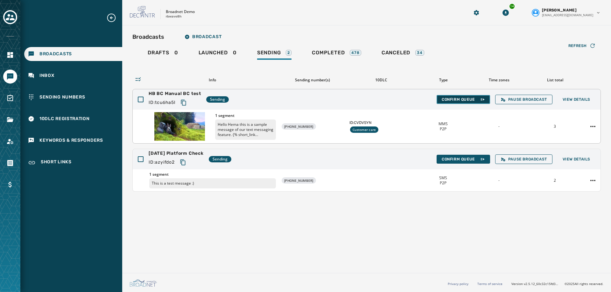
click at [469, 101] on span "Confirm Queue" at bounding box center [462, 99] width 43 height 5
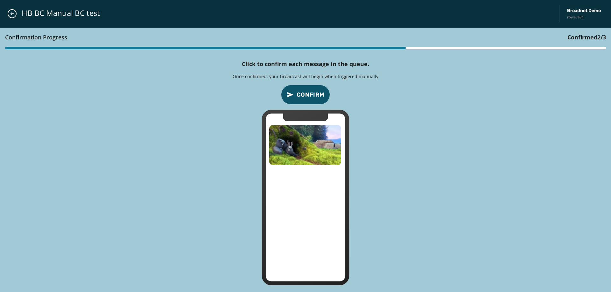
click at [308, 93] on span "Confirm" at bounding box center [310, 94] width 28 height 9
click at [307, 93] on span "Confirm" at bounding box center [310, 94] width 28 height 9
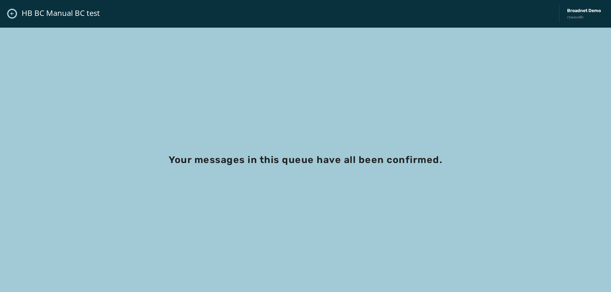
click at [13, 14] on icon "Close admin drawer" at bounding box center [12, 13] width 5 height 5
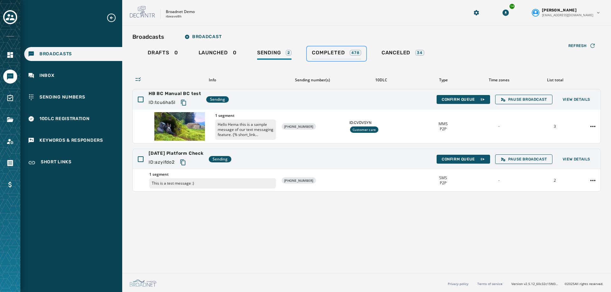
click at [338, 55] on span "Completed" at bounding box center [328, 53] width 33 height 6
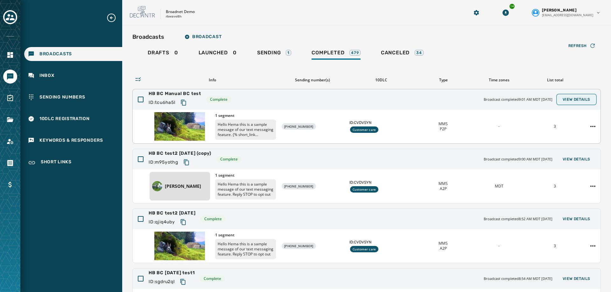
click at [577, 97] on span "View Details" at bounding box center [576, 99] width 28 height 5
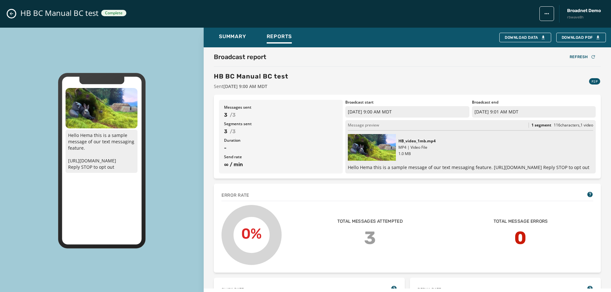
scroll to position [159, 0]
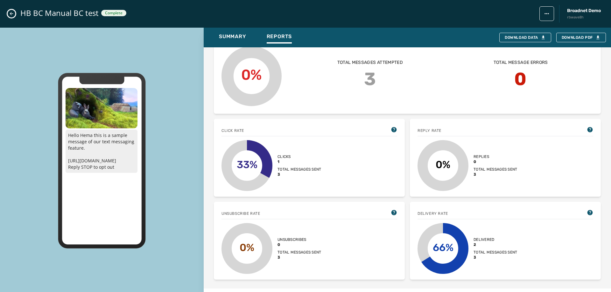
click at [14, 14] on button "Close admin drawer" at bounding box center [12, 14] width 8 height 8
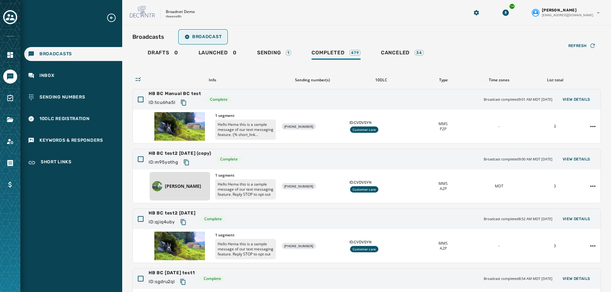
click at [207, 37] on span "Broadcast" at bounding box center [202, 36] width 37 height 5
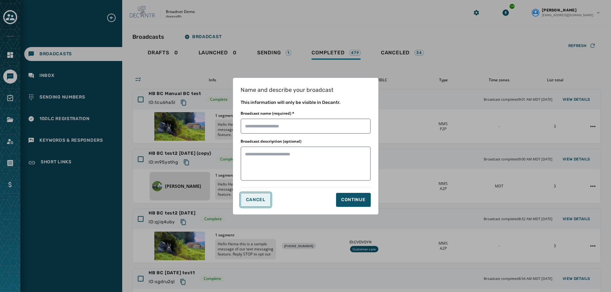
click at [264, 202] on span "Cancel" at bounding box center [255, 200] width 19 height 5
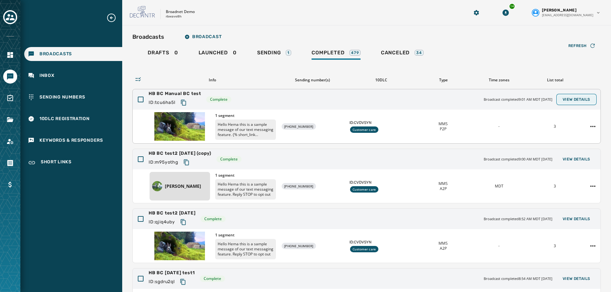
click at [566, 103] on button "View Details" at bounding box center [576, 99] width 38 height 9
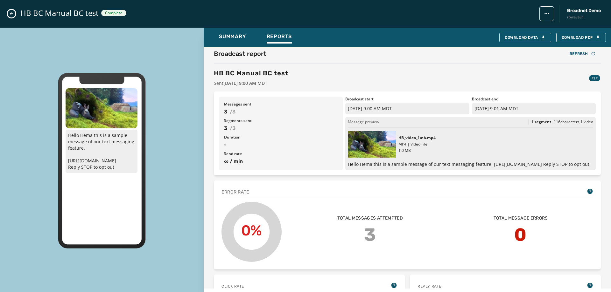
scroll to position [0, 0]
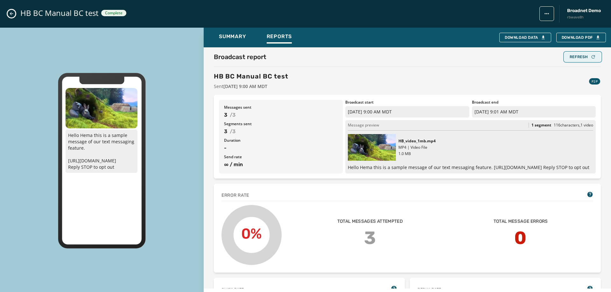
click at [579, 53] on button "Refresh" at bounding box center [582, 56] width 36 height 9
click at [578, 39] on span "Download PDF" at bounding box center [580, 37] width 39 height 5
click at [529, 39] on div "Download Data" at bounding box center [524, 37] width 41 height 5
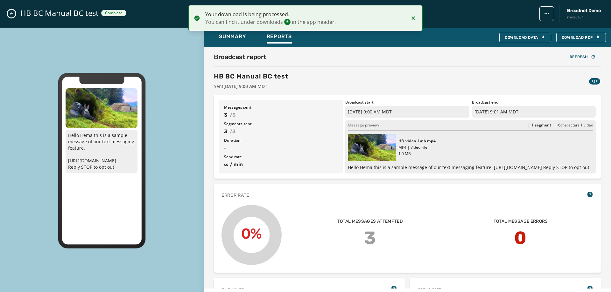
click at [415, 19] on icon "Notifications (F8)" at bounding box center [412, 17] width 3 height 3
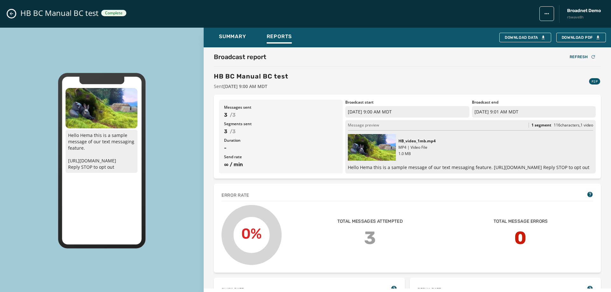
click at [9, 15] on icon "Close admin drawer" at bounding box center [11, 13] width 5 height 5
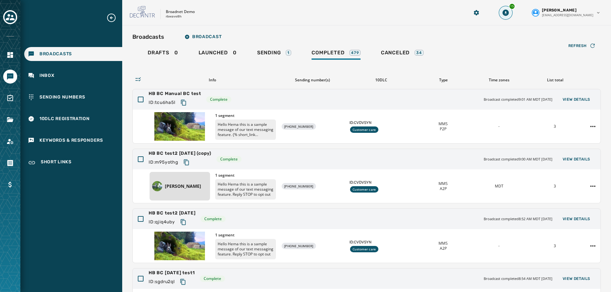
click at [515, 8] on div "15" at bounding box center [512, 6] width 6 height 6
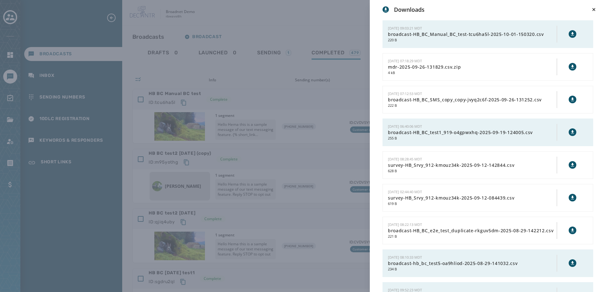
click at [571, 34] on icon at bounding box center [572, 33] width 3 height 3
click at [570, 35] on icon at bounding box center [572, 33] width 5 height 5
click at [592, 9] on icon at bounding box center [593, 9] width 6 height 6
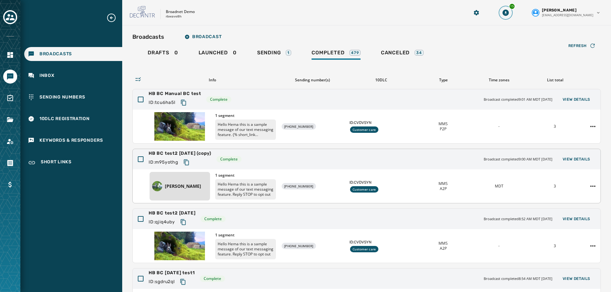
scroll to position [32, 0]
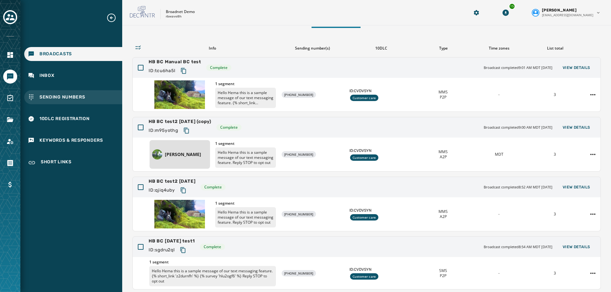
click at [56, 102] on div "Sending Numbers" at bounding box center [73, 97] width 98 height 14
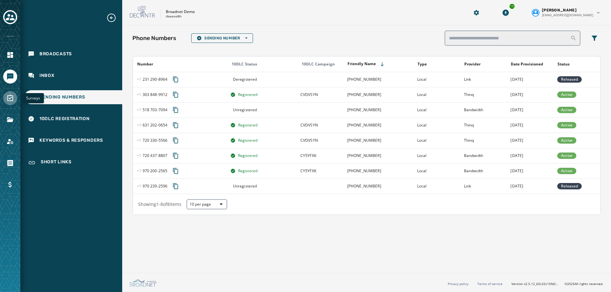
click at [11, 96] on icon "Navigate to Surveys" at bounding box center [10, 98] width 6 height 6
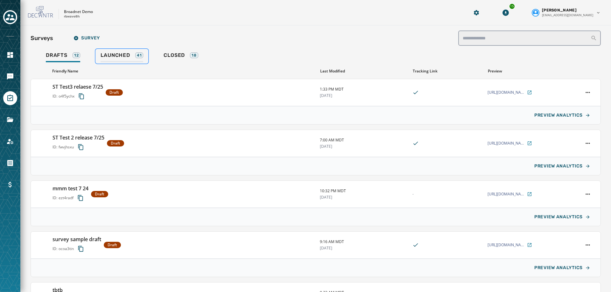
click at [125, 63] on link "Launched 41" at bounding box center [121, 56] width 53 height 15
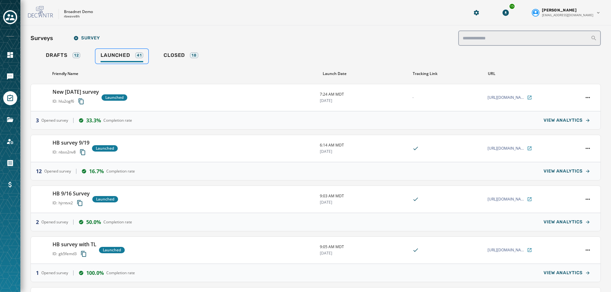
click at [124, 60] on div "Launched 41" at bounding box center [122, 57] width 43 height 10
click at [85, 94] on h3 "New [DATE] survey" at bounding box center [75, 92] width 46 height 8
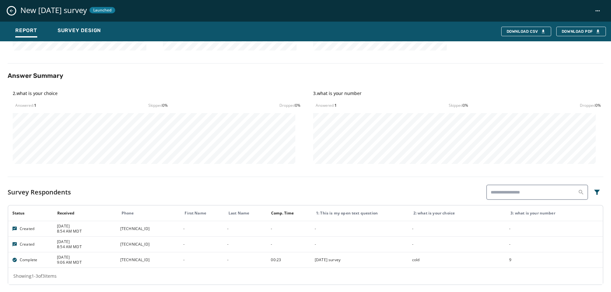
scroll to position [184, 0]
click at [578, 28] on button "Download PDF" at bounding box center [581, 32] width 50 height 10
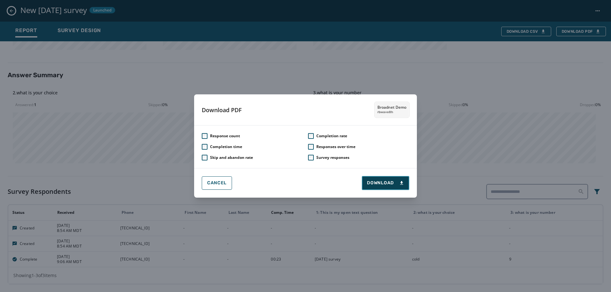
click at [392, 181] on span "Download" at bounding box center [385, 183] width 37 height 6
click at [218, 181] on span "Cancel" at bounding box center [216, 183] width 19 height 5
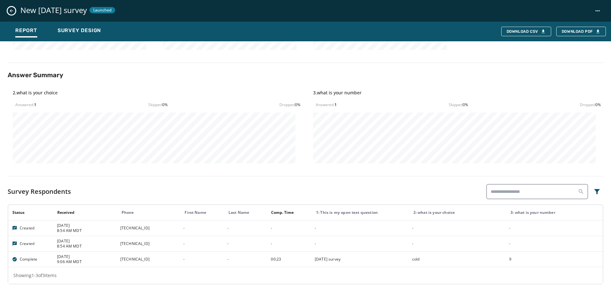
click at [11, 12] on icon "Close survey details drawer" at bounding box center [11, 10] width 5 height 5
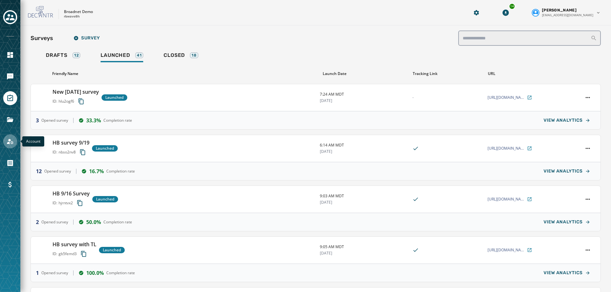
click at [5, 140] on link "Navigate to Account" at bounding box center [10, 142] width 14 height 14
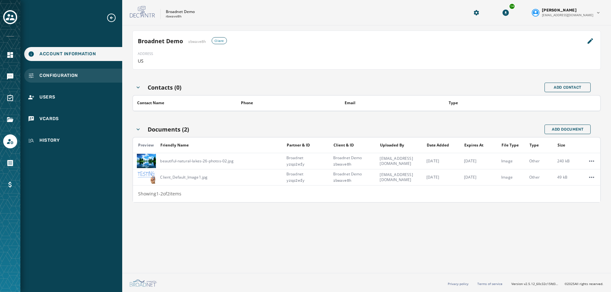
click at [61, 77] on span "Configuration" at bounding box center [58, 76] width 38 height 6
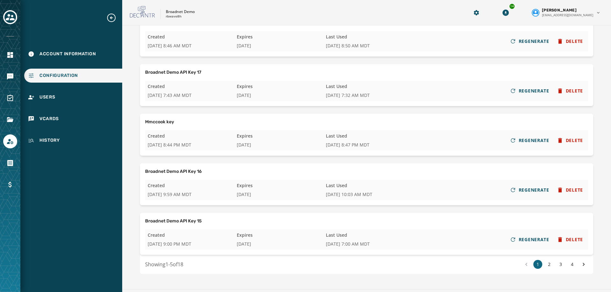
scroll to position [95, 0]
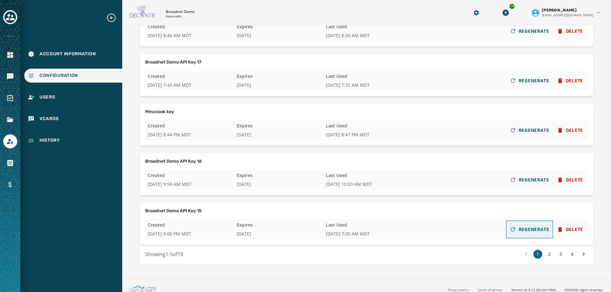
click at [519, 226] on button "REGENERATE" at bounding box center [529, 229] width 45 height 15
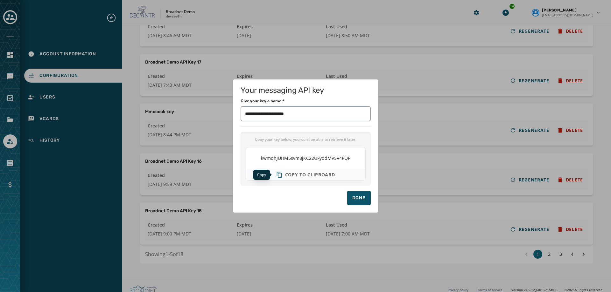
click at [279, 176] on icon "Copy text to clipboard" at bounding box center [279, 175] width 6 height 6
click at [347, 197] on button "Done" at bounding box center [359, 198] width 24 height 14
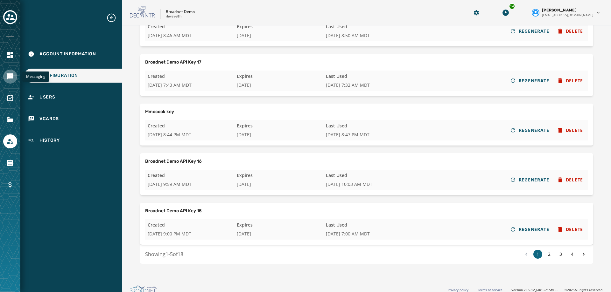
click at [12, 72] on link "Navigate to Messaging" at bounding box center [10, 77] width 14 height 14
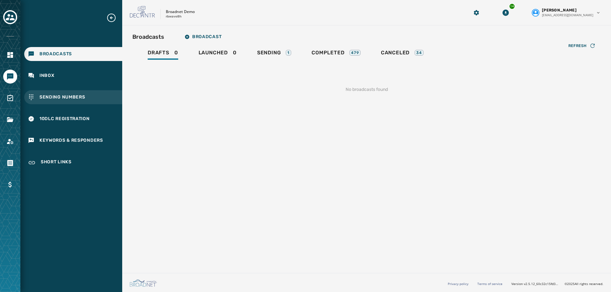
click at [60, 98] on span "Sending Numbers" at bounding box center [62, 97] width 46 height 6
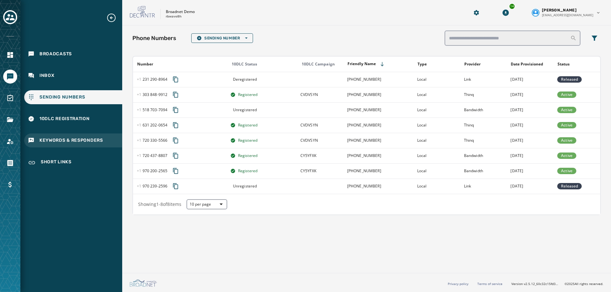
click at [59, 138] on span "Keywords & Responders" at bounding box center [71, 140] width 64 height 6
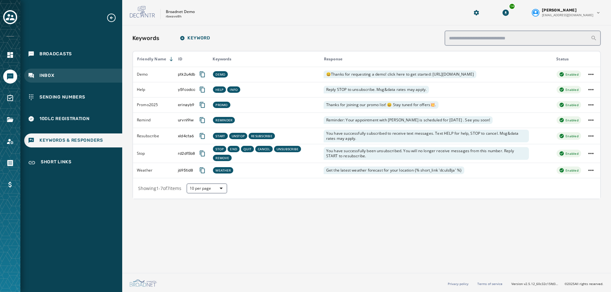
click at [54, 71] on div "Inbox" at bounding box center [73, 76] width 98 height 14
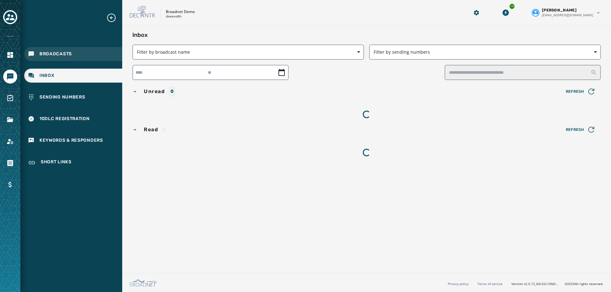
click at [61, 57] on span "Broadcasts" at bounding box center [55, 54] width 32 height 6
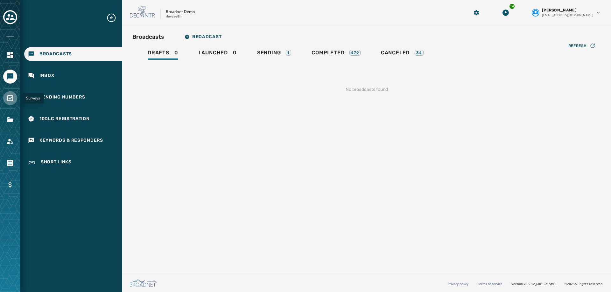
click at [11, 98] on icon "Navigate to Surveys" at bounding box center [10, 98] width 6 height 6
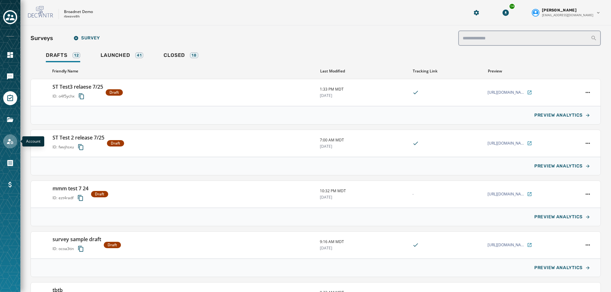
click at [7, 141] on icon "Navigate to Account" at bounding box center [10, 142] width 8 height 8
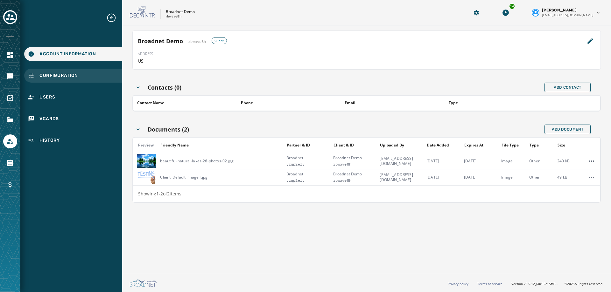
click at [70, 73] on span "Configuration" at bounding box center [58, 76] width 38 height 6
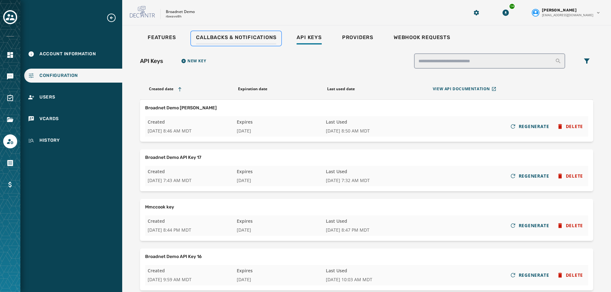
click at [249, 35] on span "Callbacks & Notifications" at bounding box center [236, 37] width 80 height 6
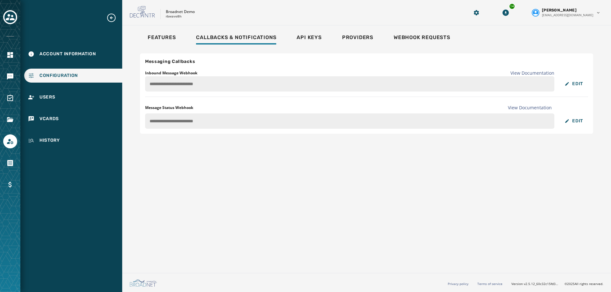
click at [115, 80] on div "**********" at bounding box center [305, 146] width 611 height 292
click at [13, 78] on icon "Navigate to Messaging" at bounding box center [10, 76] width 6 height 6
